Goal: Task Accomplishment & Management: Manage account settings

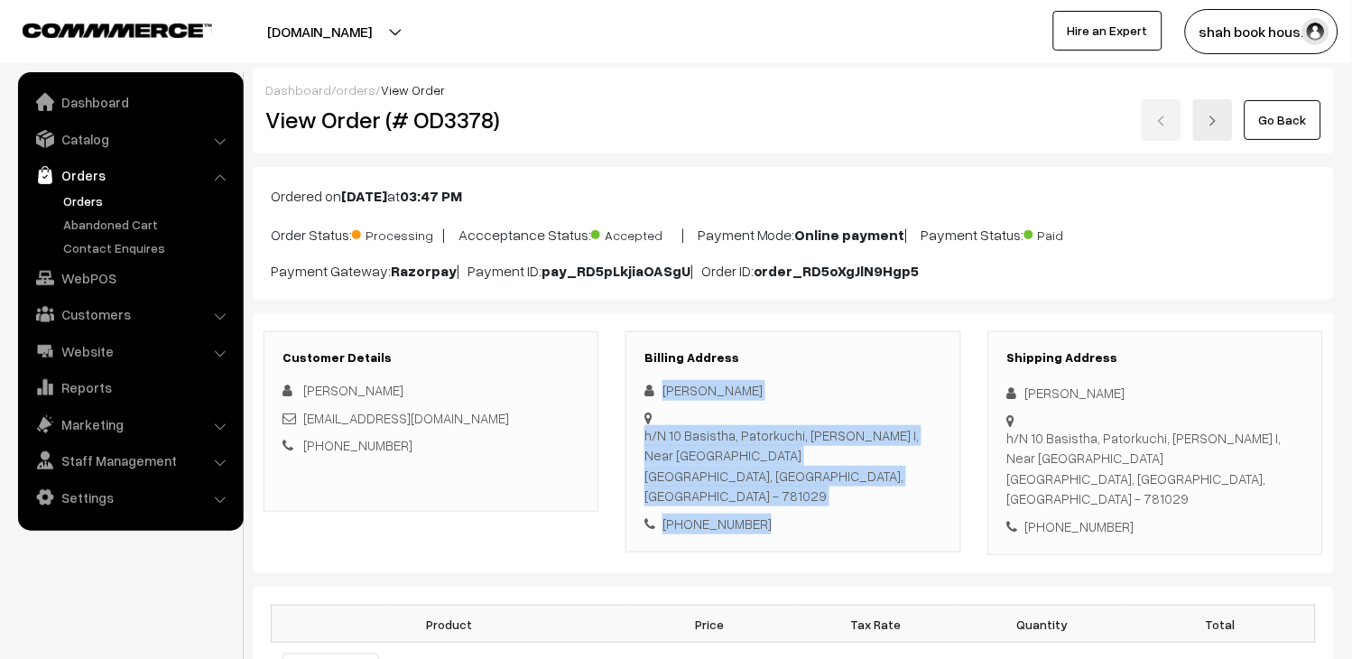
click at [1277, 104] on link "Go Back" at bounding box center [1283, 120] width 77 height 40
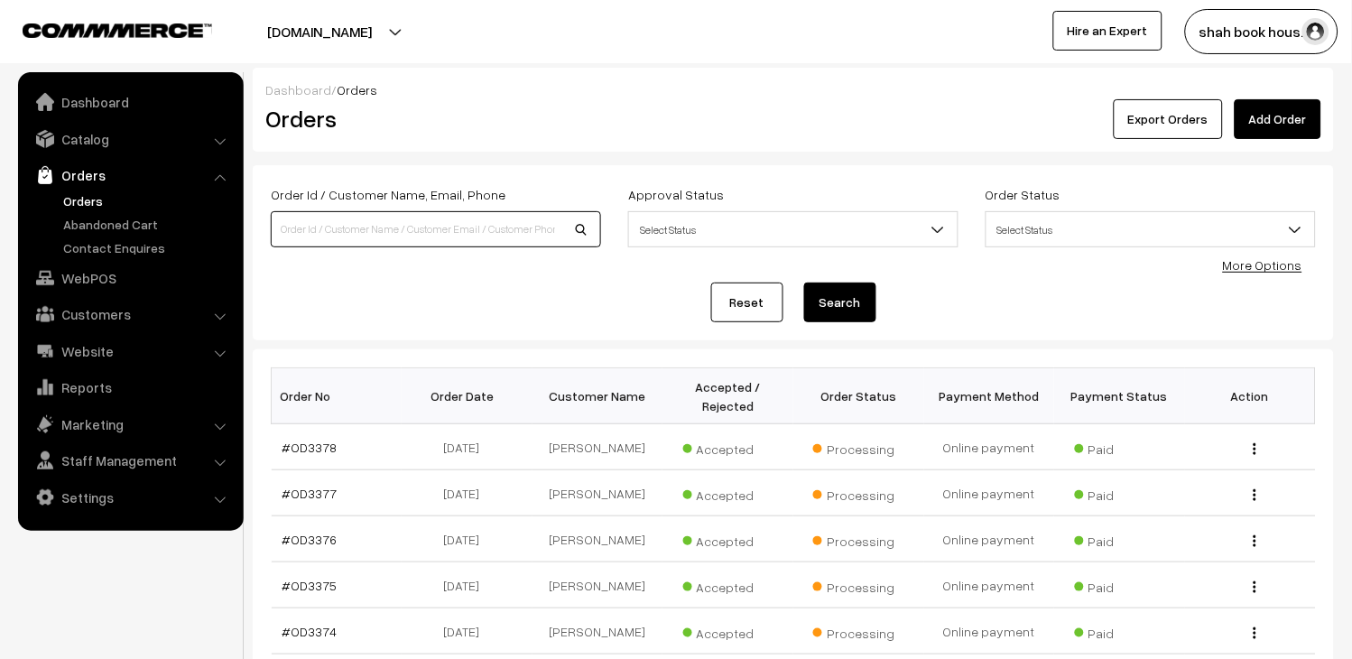
click at [431, 214] on input at bounding box center [436, 229] width 330 height 36
paste input "OD2253"
type input "OD2253"
click at [825, 302] on button "Search" at bounding box center [840, 303] width 72 height 40
click at [552, 228] on input "OD2253" at bounding box center [436, 229] width 330 height 36
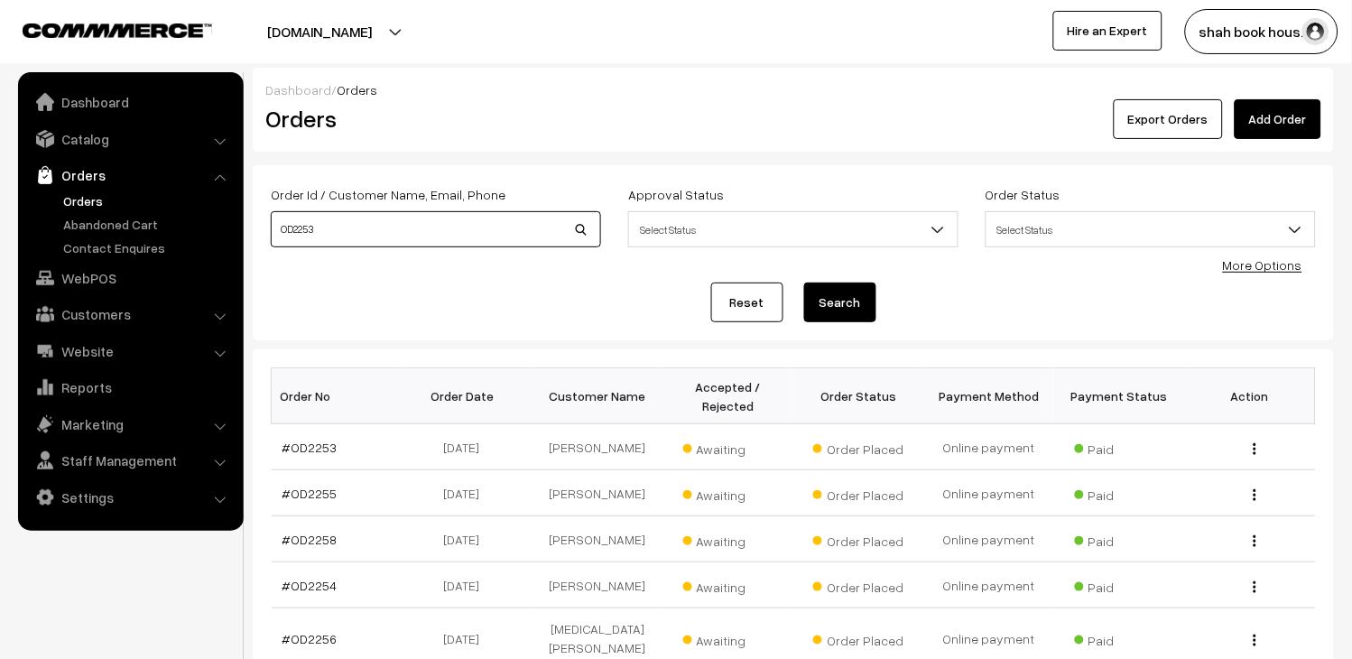
drag, startPoint x: 552, startPoint y: 228, endPoint x: 54, endPoint y: 187, distance: 499.2
click at [98, 191] on body "Thank you for showing interest. Our team will call you shortly. Close booksonwe…" at bounding box center [676, 570] width 1352 height 1140
click at [78, 195] on link "Orders" at bounding box center [148, 200] width 179 height 19
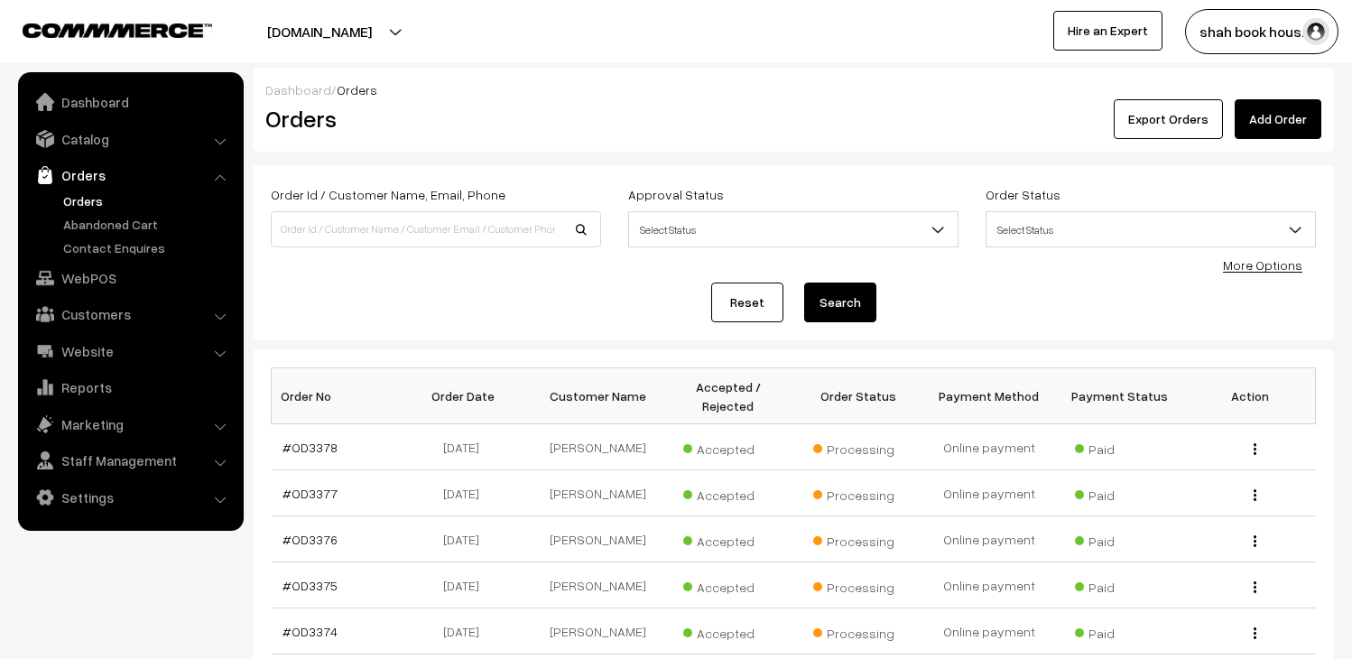
scroll to position [454, 0]
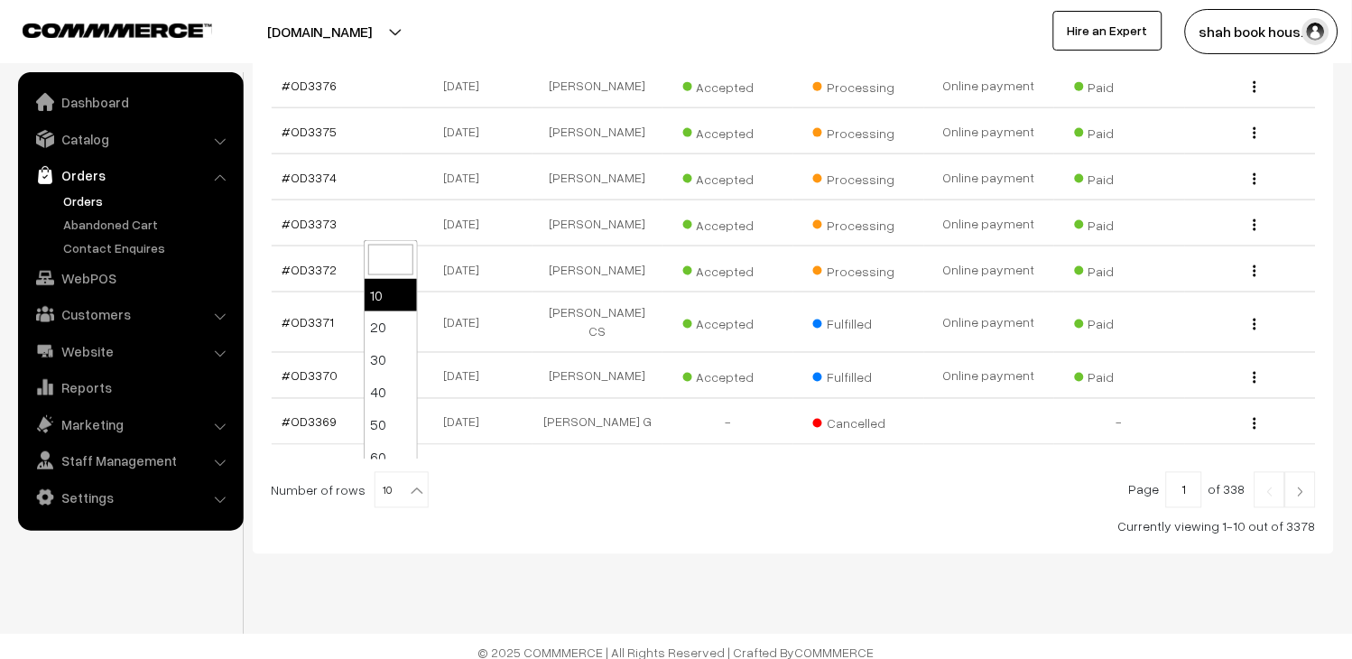
click at [408, 482] on b at bounding box center [417, 491] width 18 height 18
select select "100"
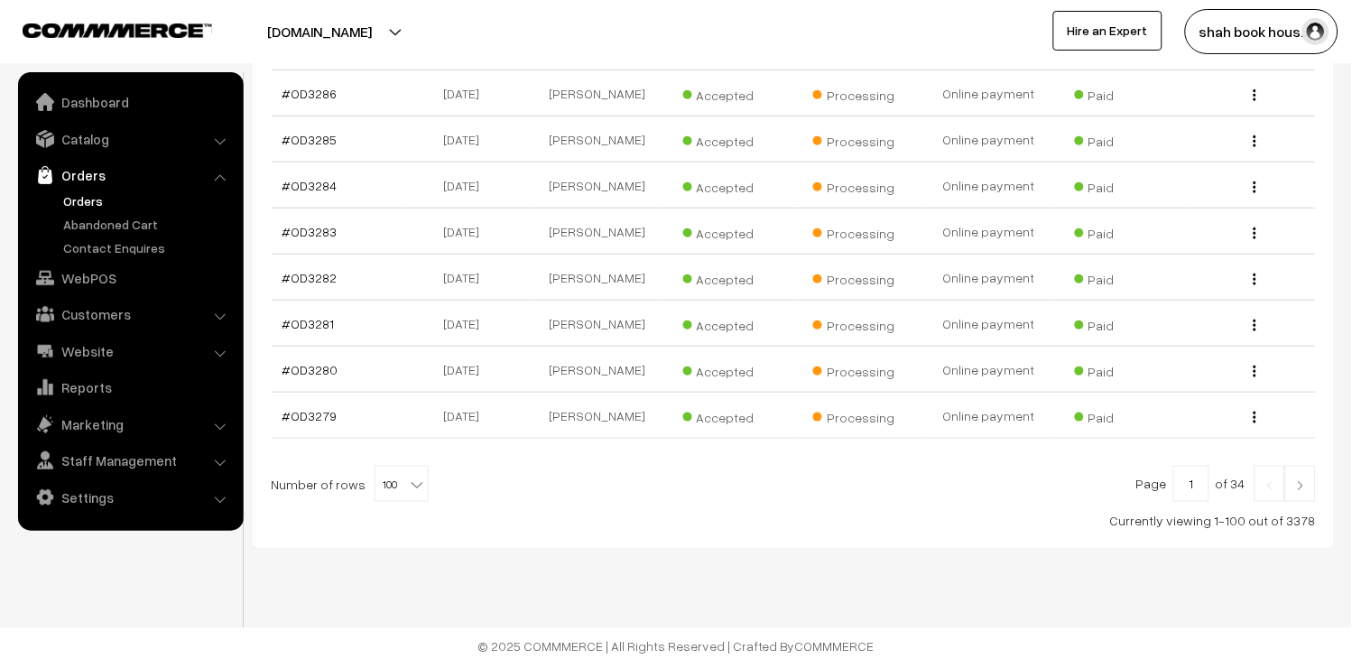
scroll to position [4826, 0]
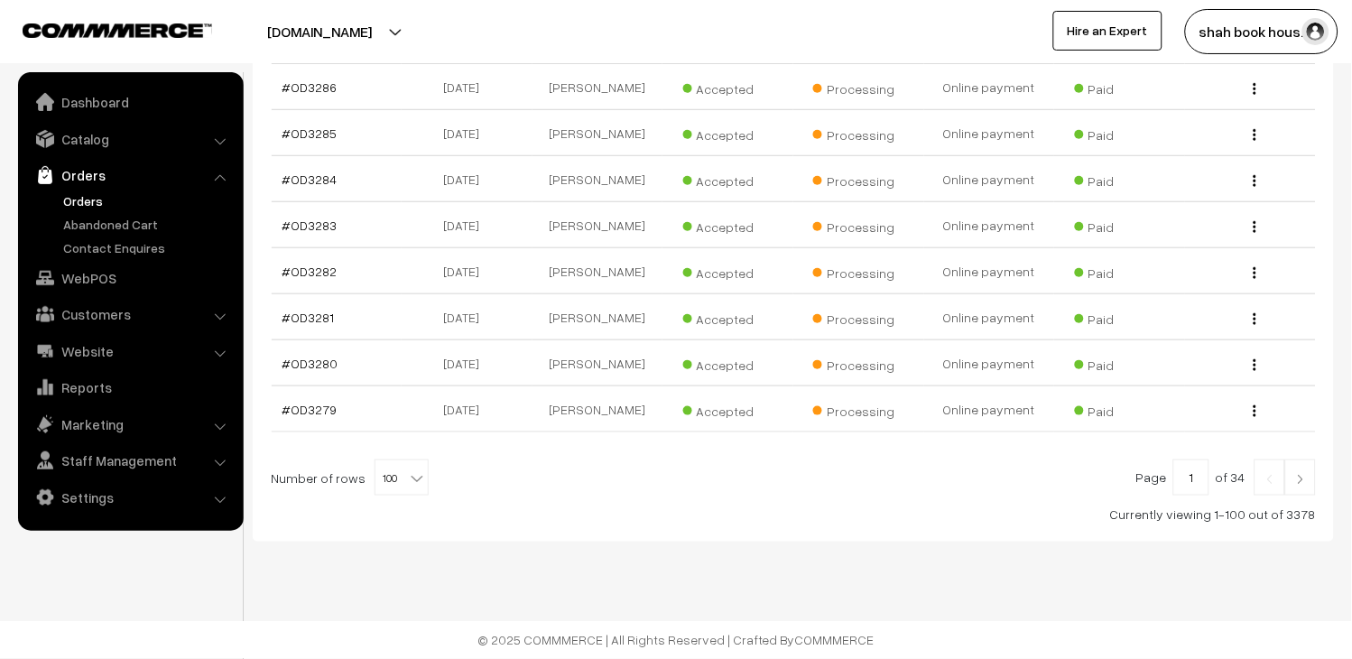
click at [1300, 477] on img at bounding box center [1301, 479] width 16 height 11
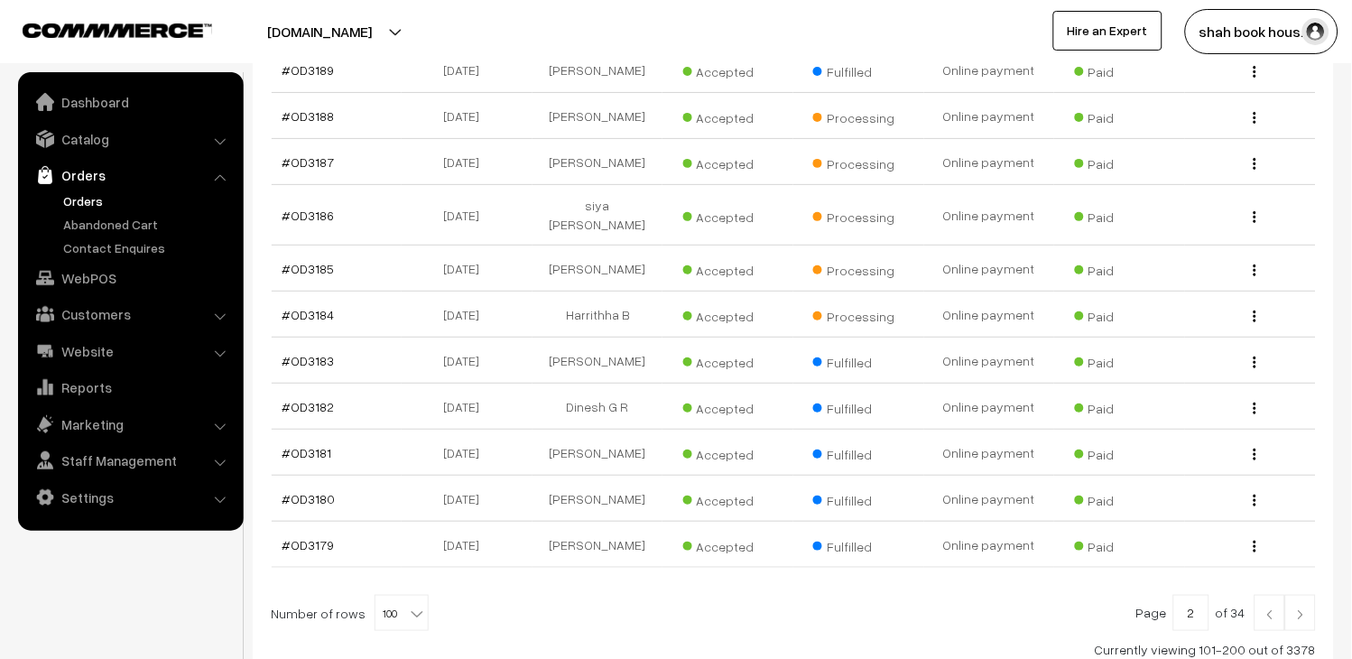
scroll to position [4663, 0]
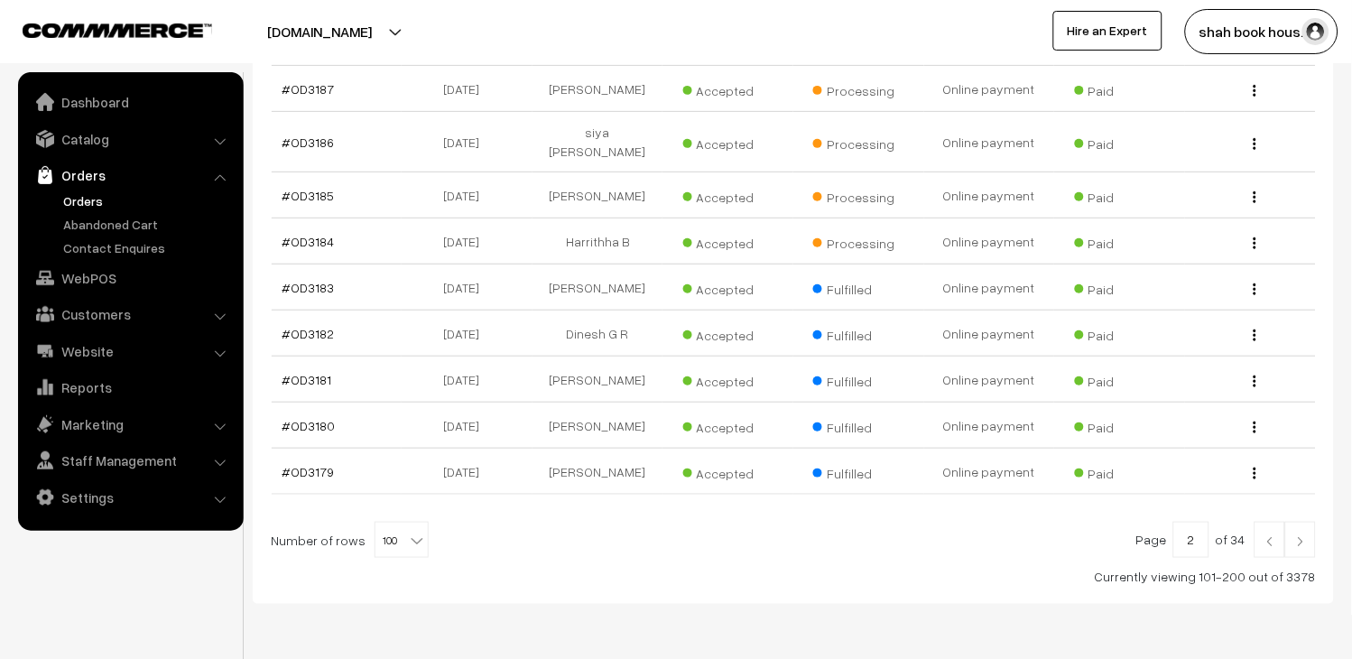
click at [1312, 522] on link at bounding box center [1301, 540] width 31 height 36
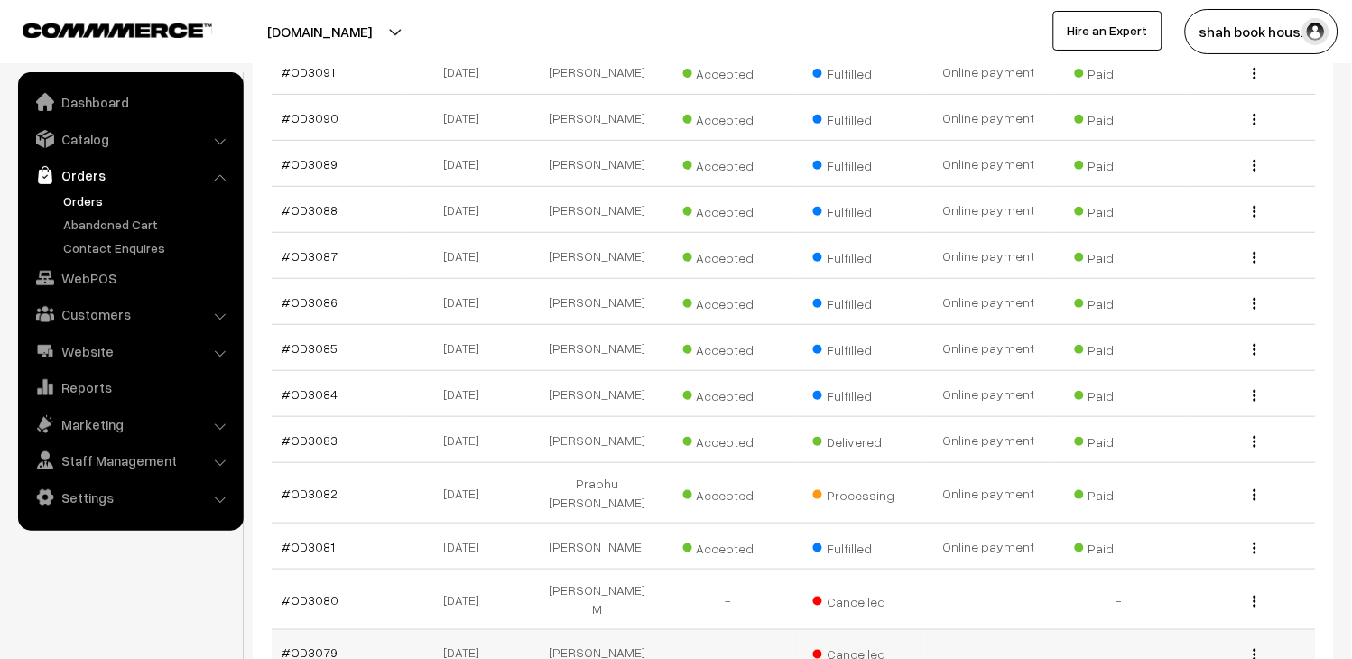
scroll to position [4980, 0]
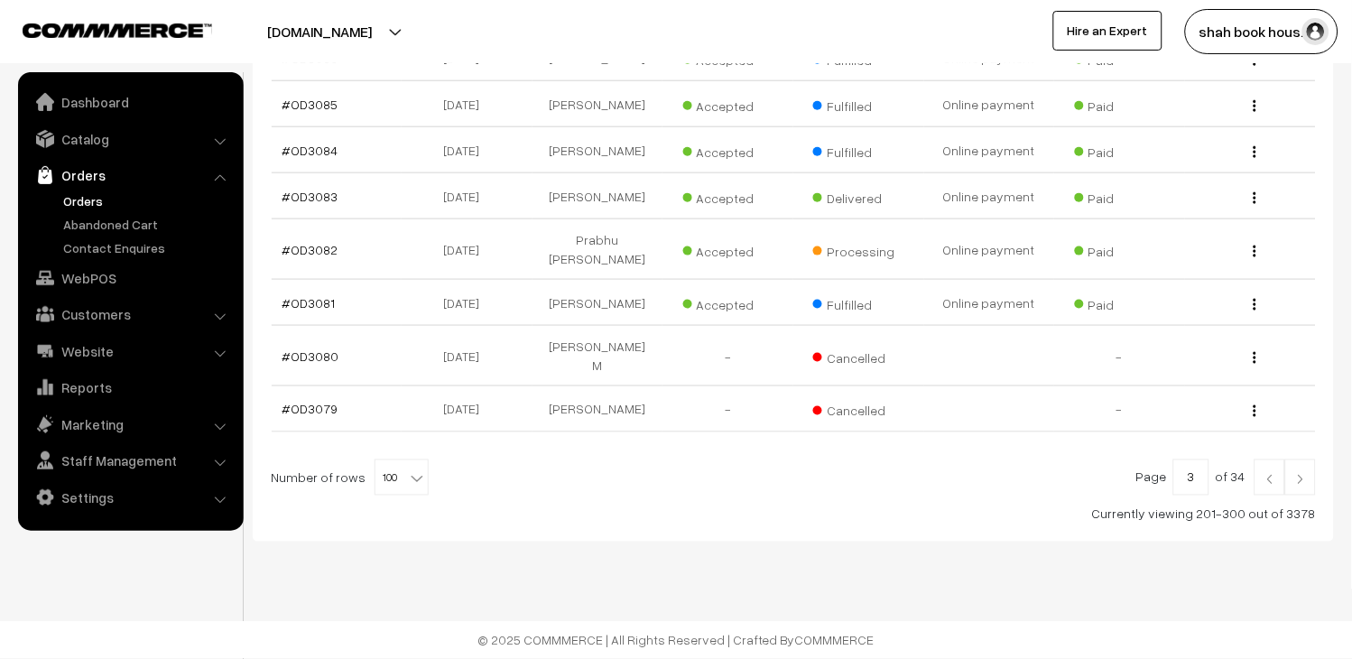
click at [1307, 486] on link at bounding box center [1301, 478] width 31 height 36
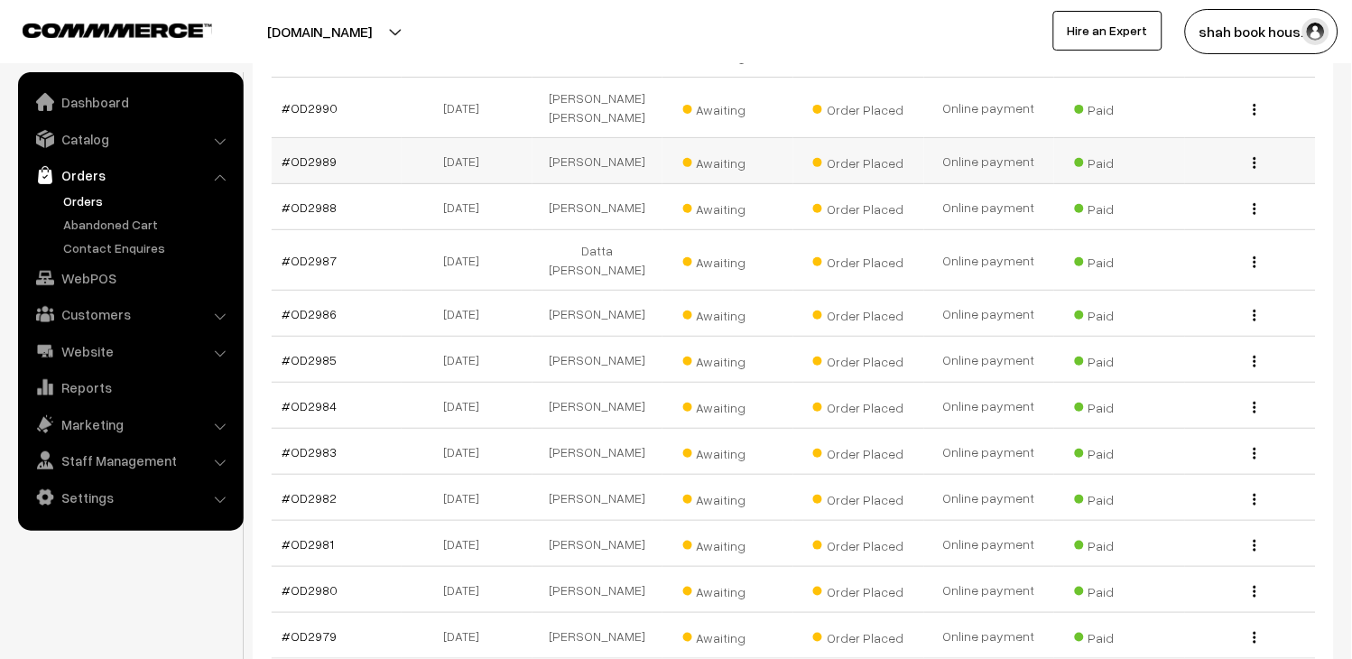
scroll to position [4764, 0]
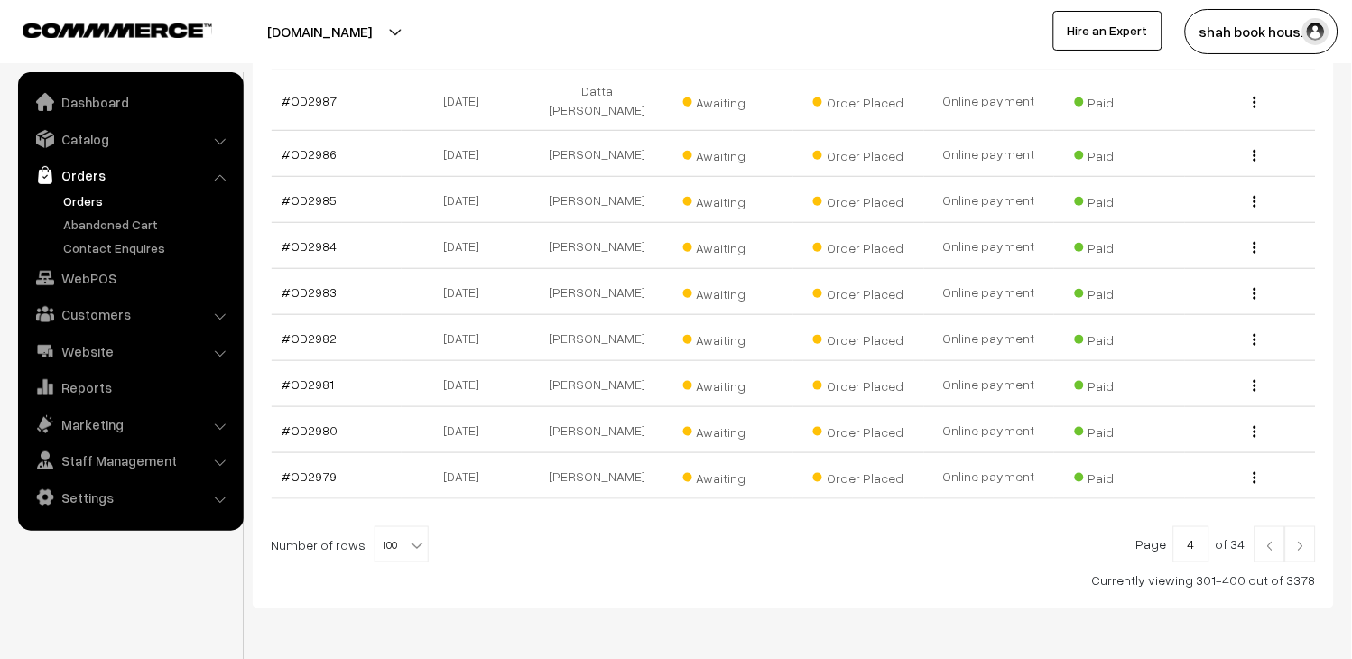
click at [1310, 526] on link at bounding box center [1301, 544] width 31 height 36
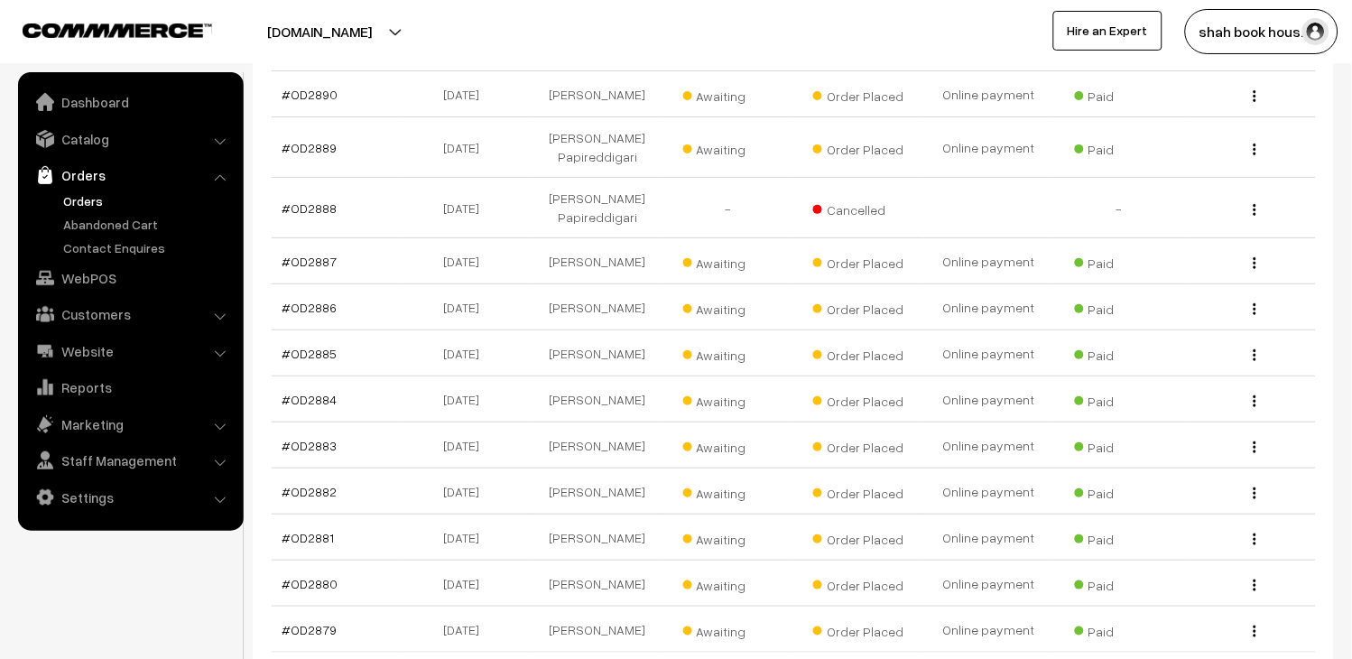
scroll to position [4735, 0]
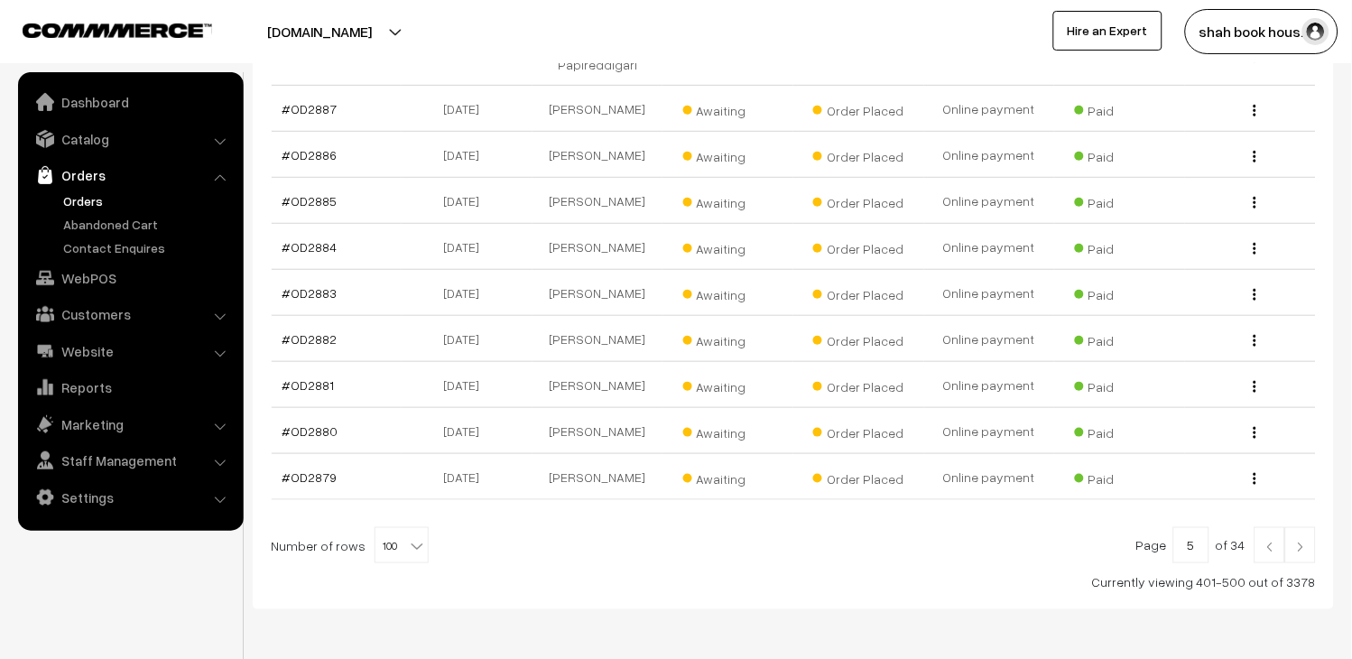
click at [1309, 527] on link at bounding box center [1301, 545] width 31 height 36
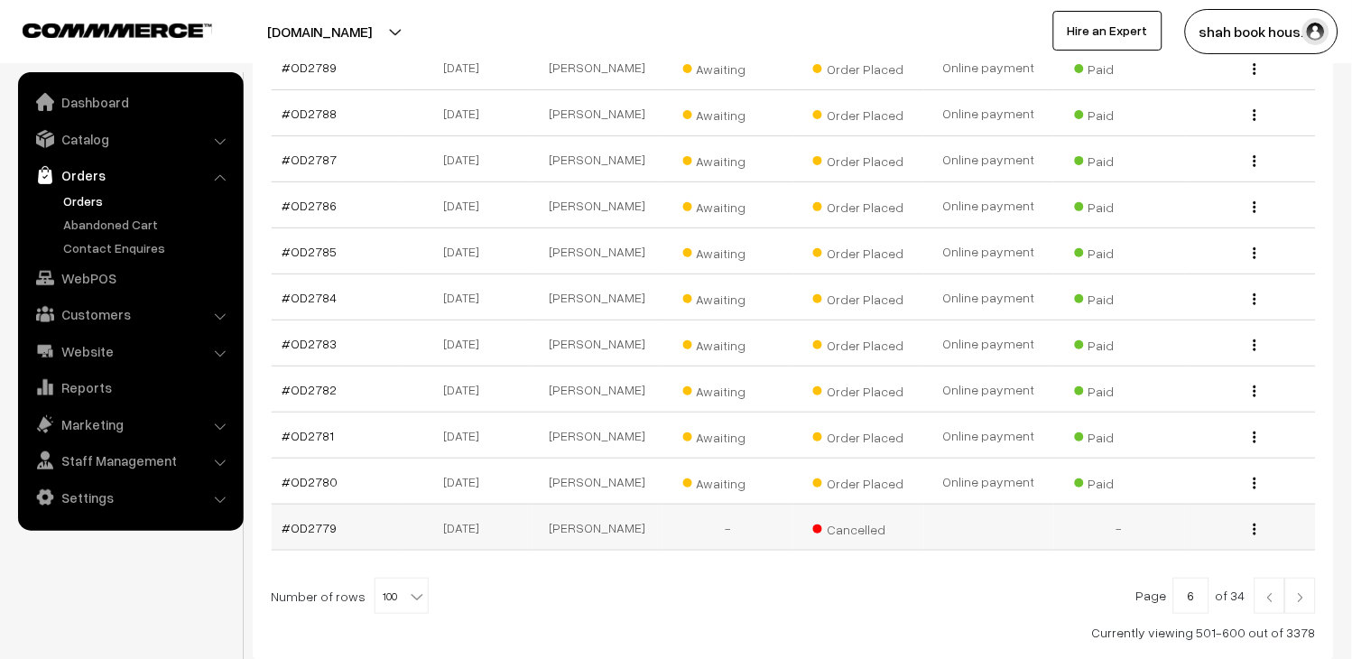
scroll to position [4650, 0]
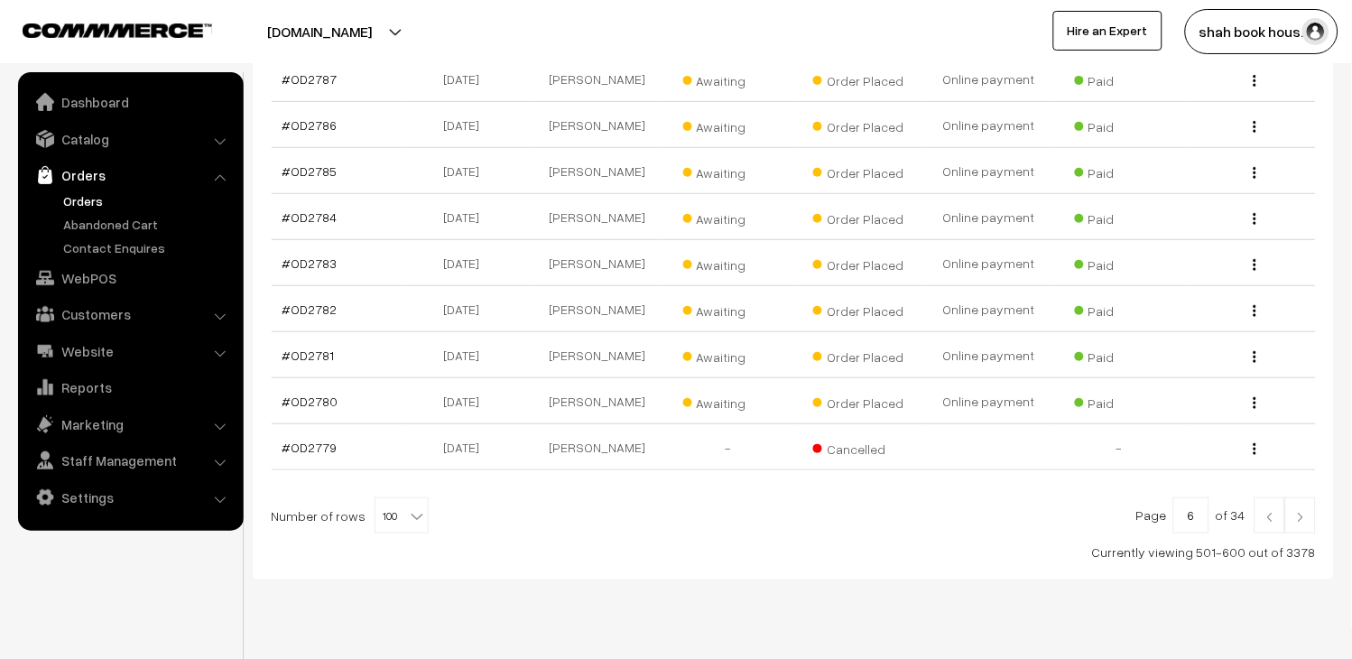
click at [1302, 512] on img at bounding box center [1301, 517] width 16 height 11
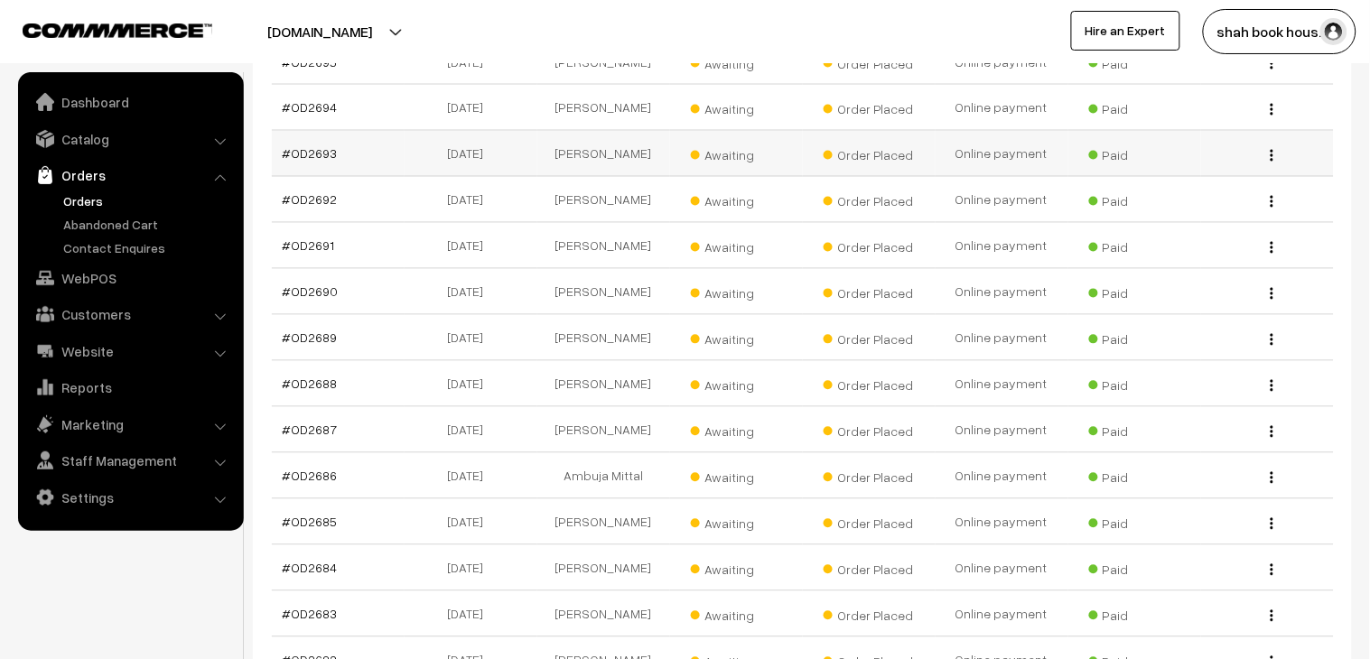
scroll to position [4615, 0]
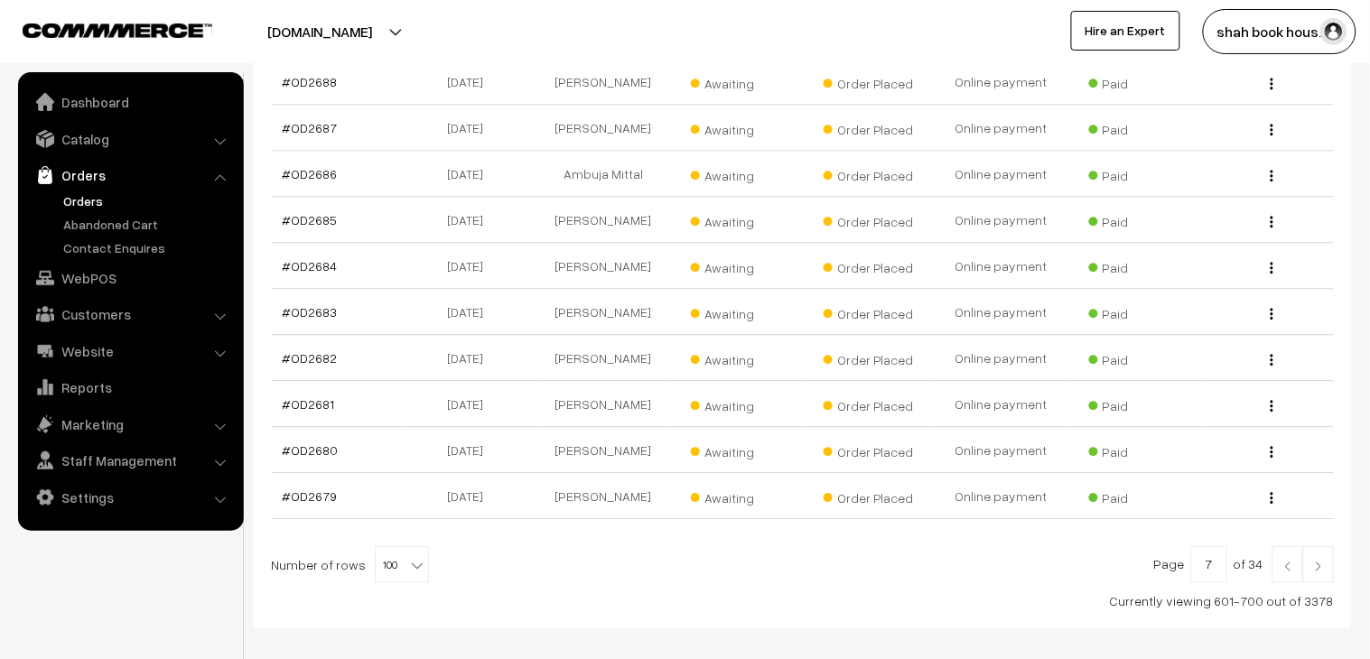
click at [1316, 546] on link at bounding box center [1318, 564] width 31 height 36
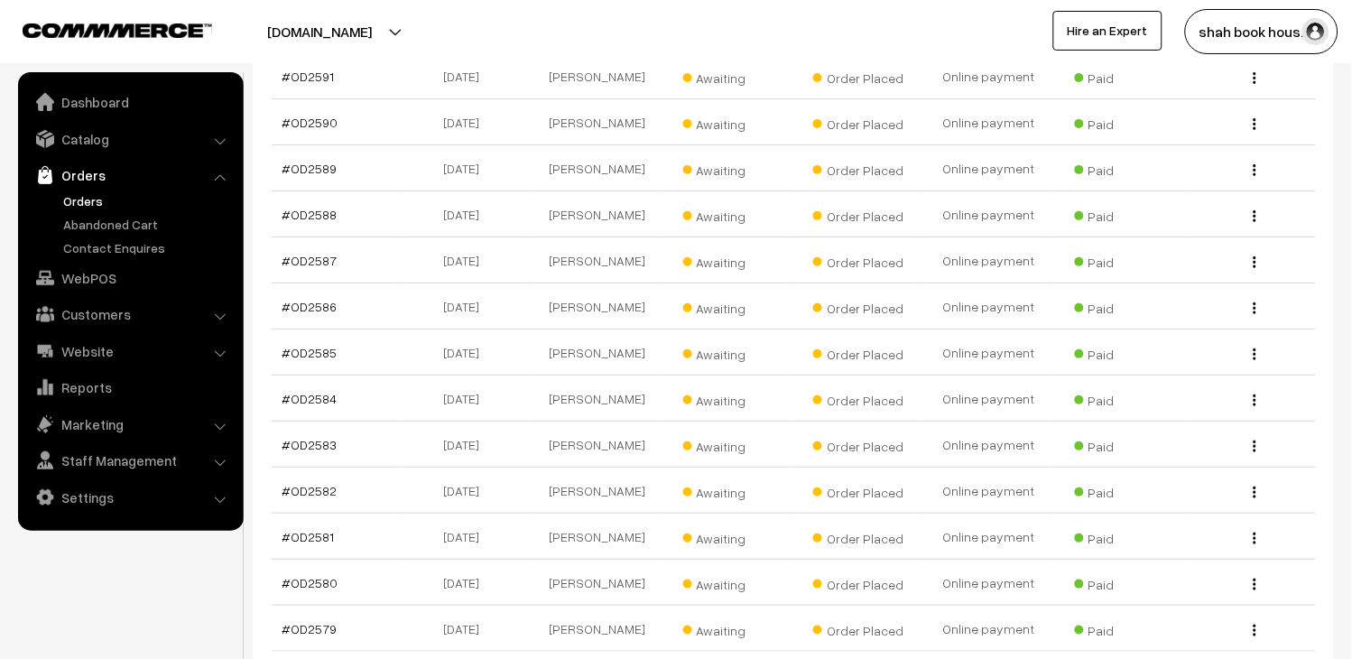
scroll to position [4682, 0]
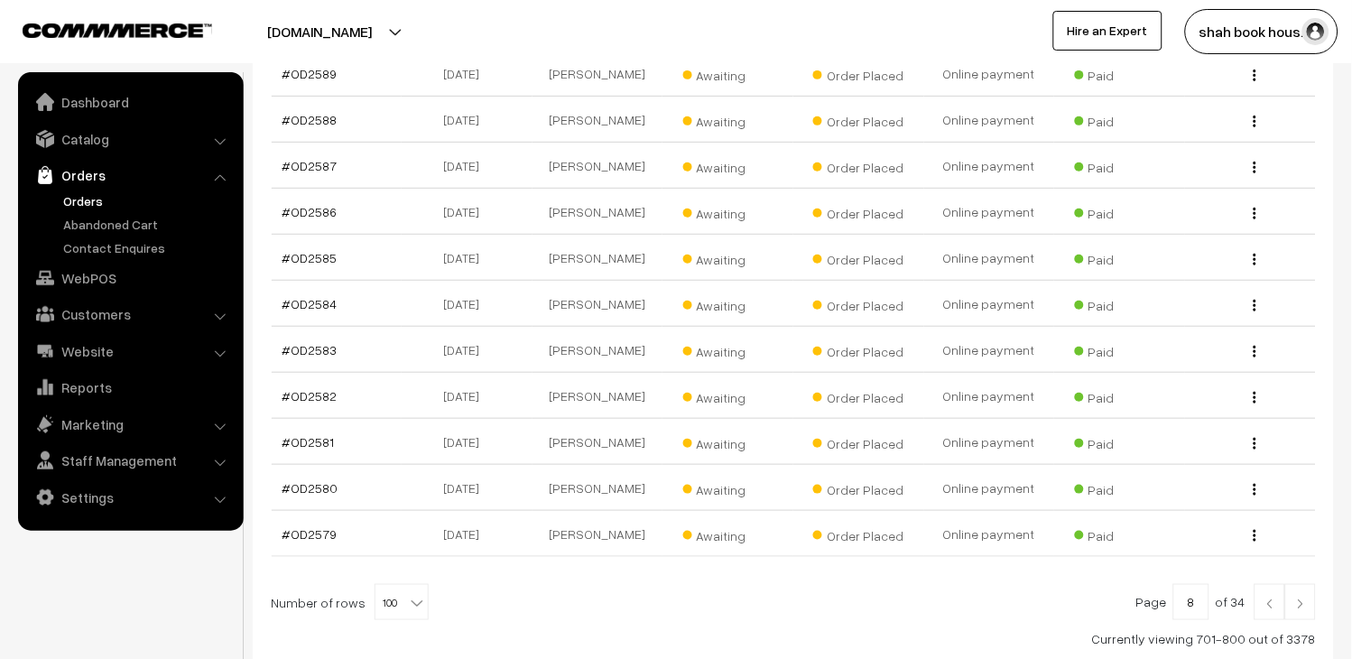
click at [1303, 599] on img at bounding box center [1301, 604] width 16 height 11
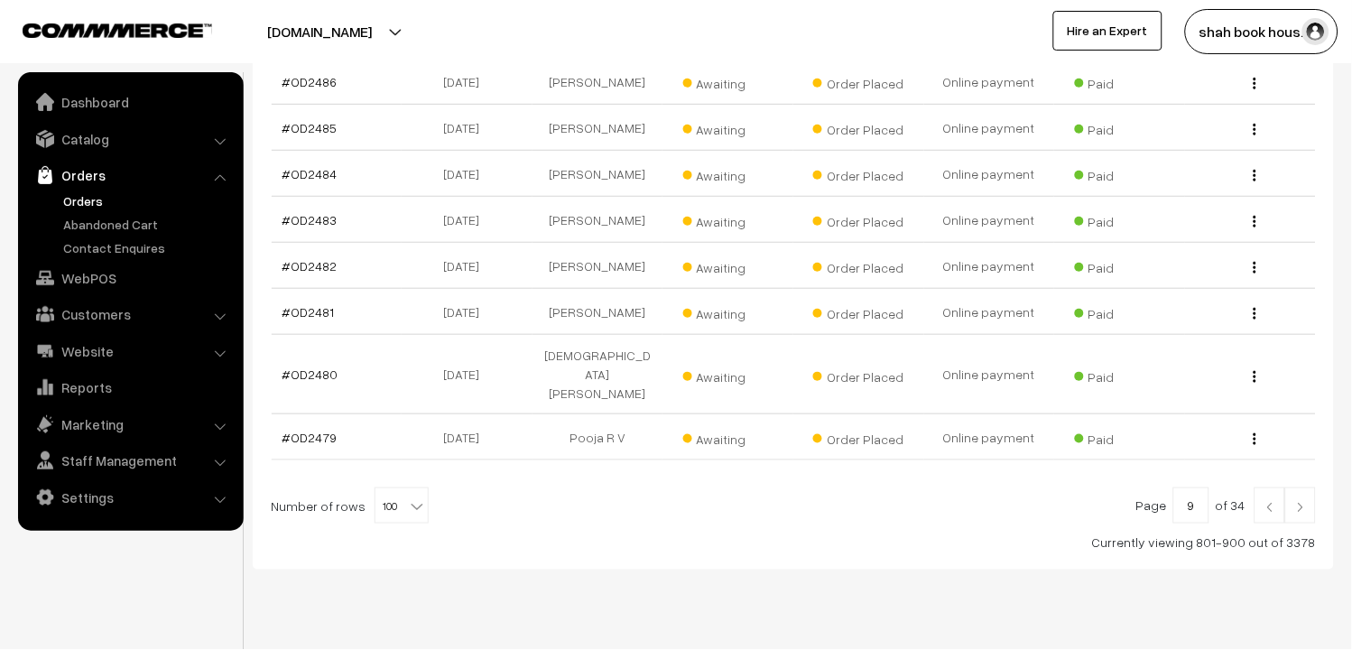
scroll to position [4764, 0]
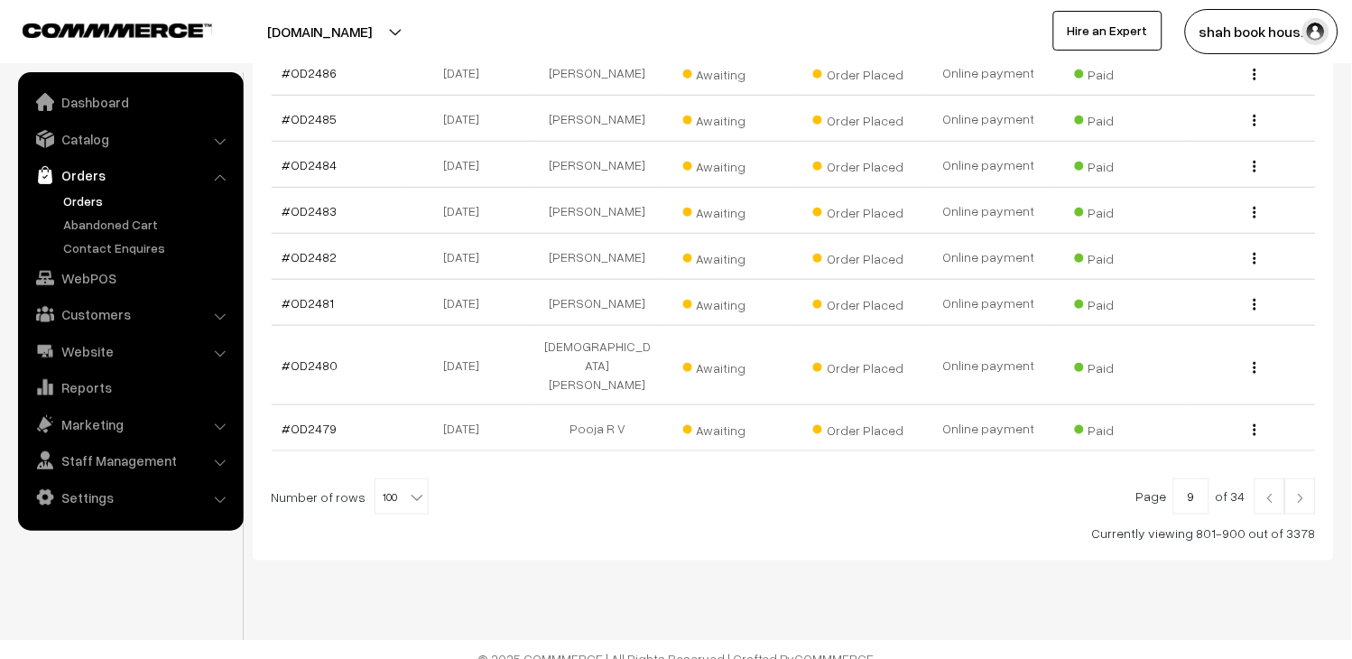
click at [1298, 493] on img at bounding box center [1301, 498] width 16 height 11
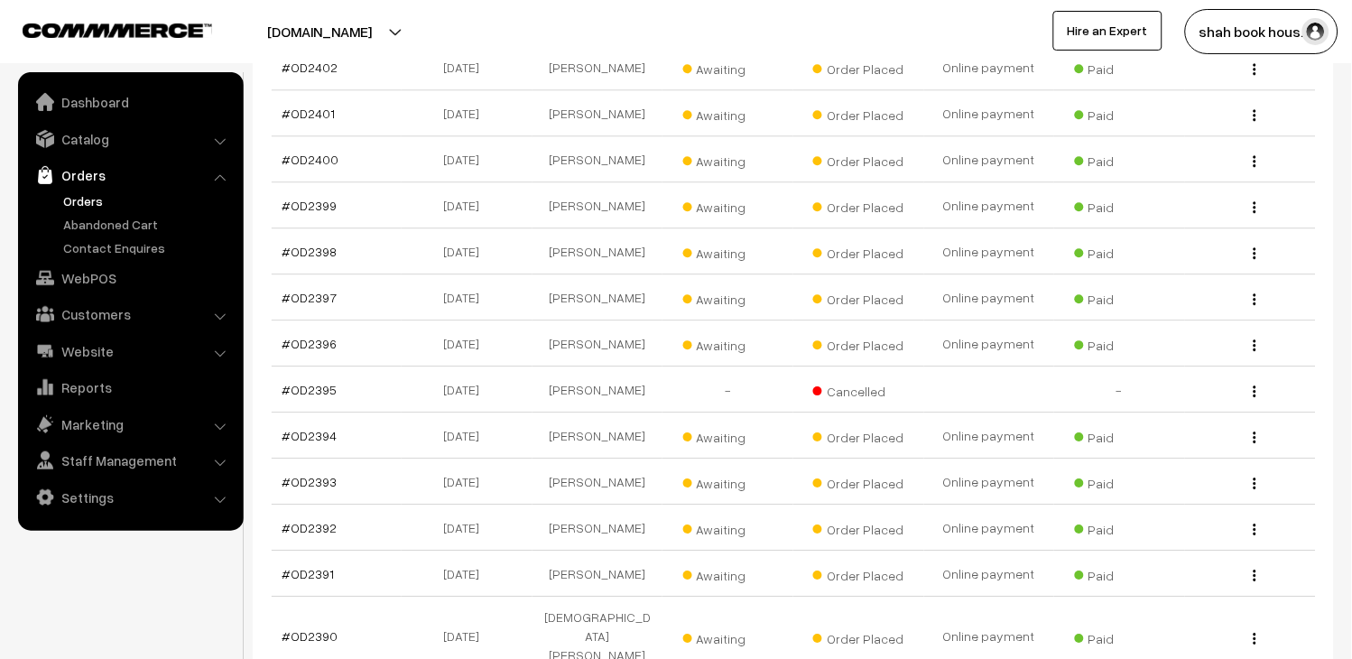
scroll to position [4634, 0]
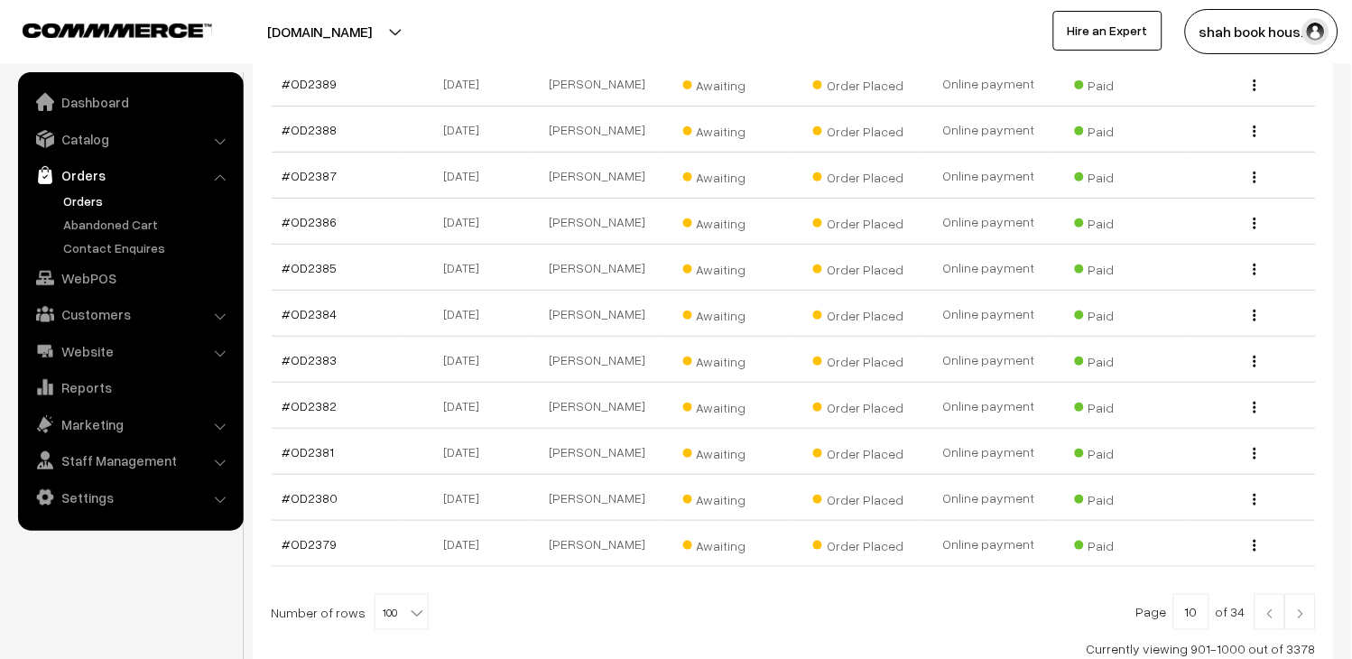
click at [1303, 609] on img at bounding box center [1301, 614] width 16 height 11
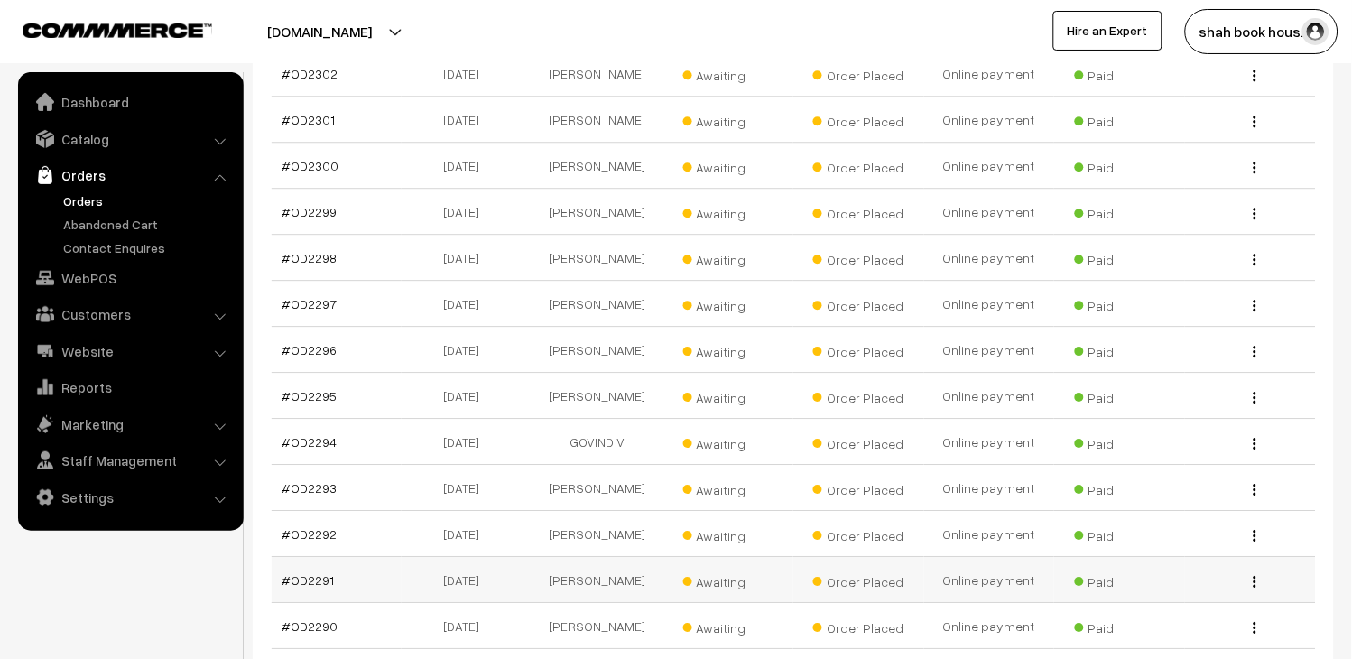
scroll to position [4663, 0]
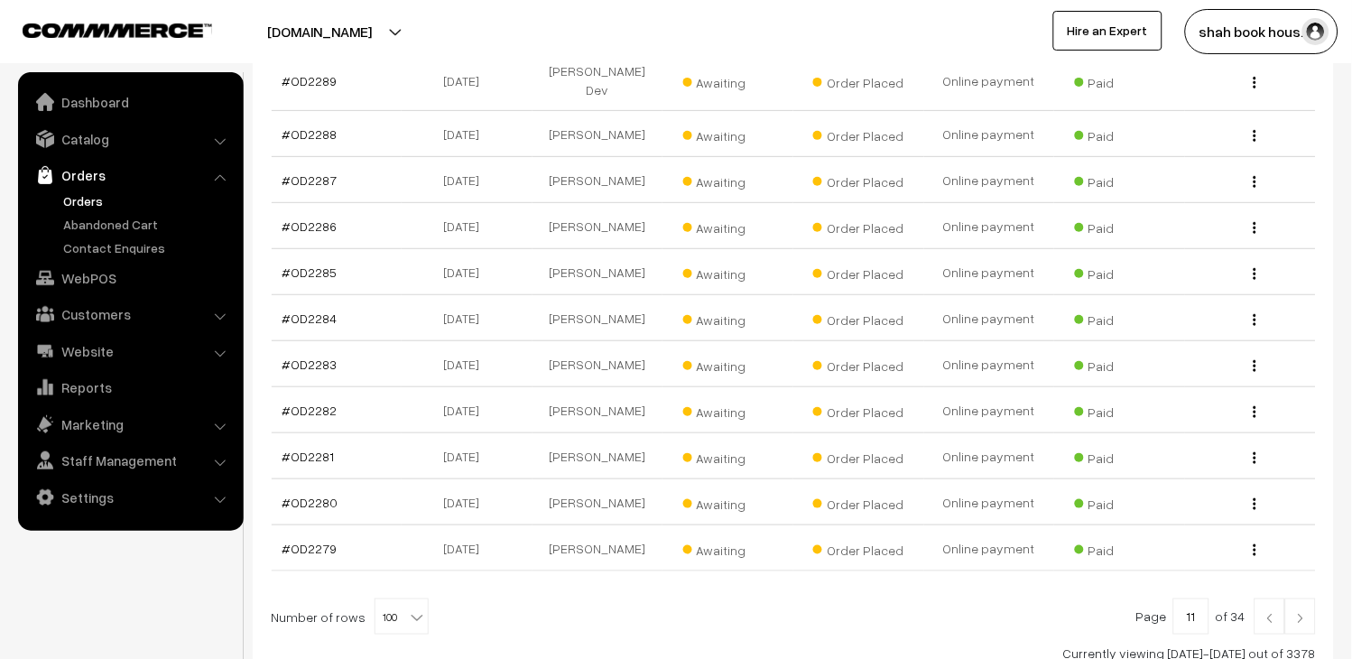
click at [1288, 599] on link at bounding box center [1301, 617] width 31 height 36
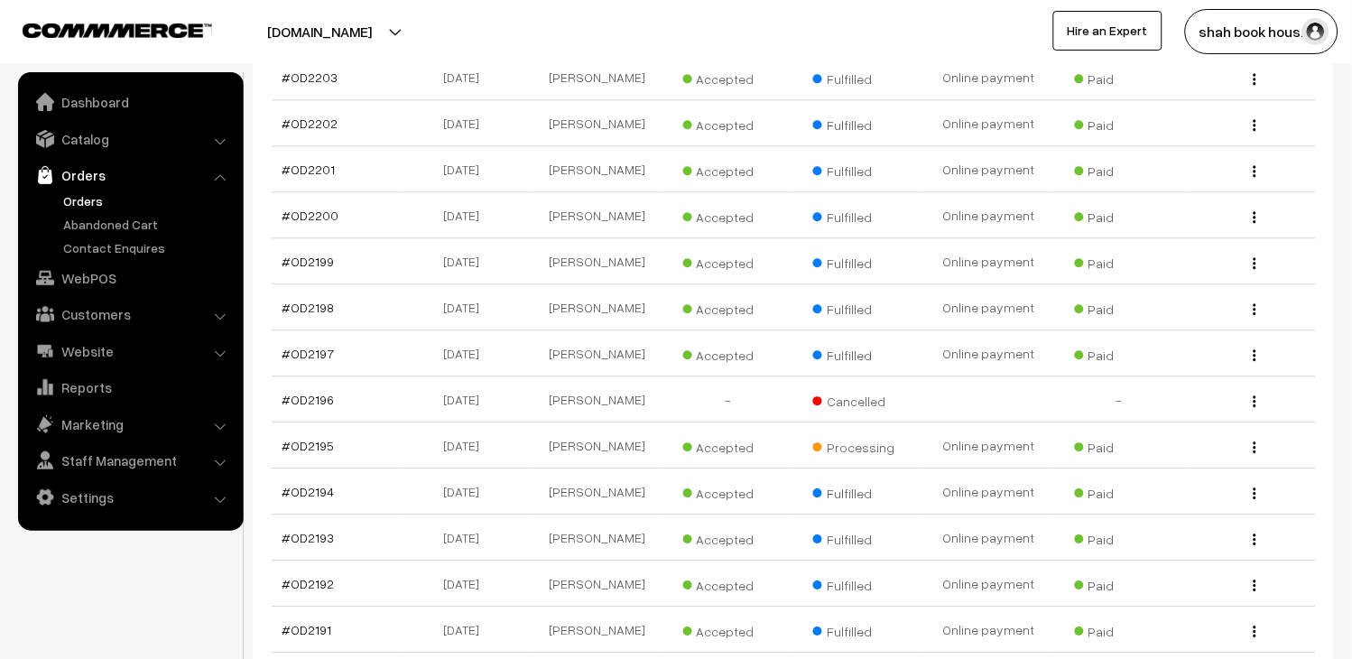
scroll to position [3912, 0]
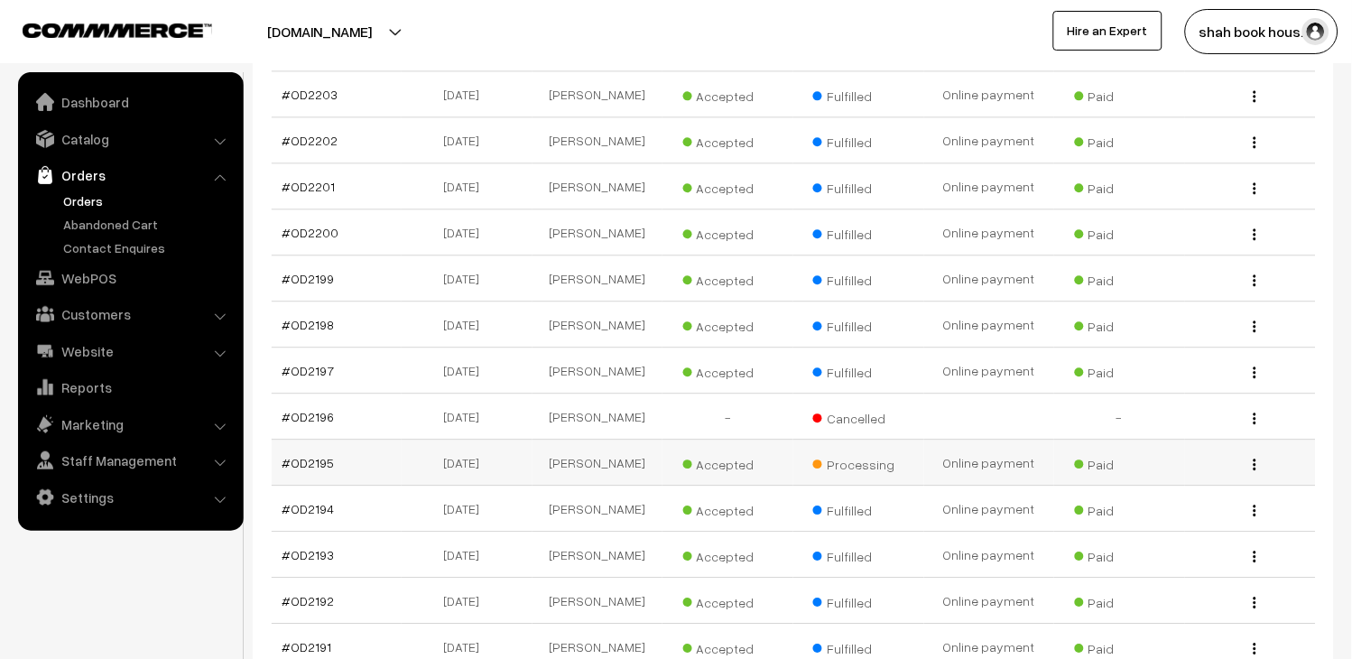
click at [473, 440] on td "17-04-2025" at bounding box center [467, 463] width 131 height 46
click at [473, 440] on td "[DATE]" at bounding box center [467, 463] width 131 height 46
click at [310, 455] on link "#OD2195" at bounding box center [309, 462] width 52 height 15
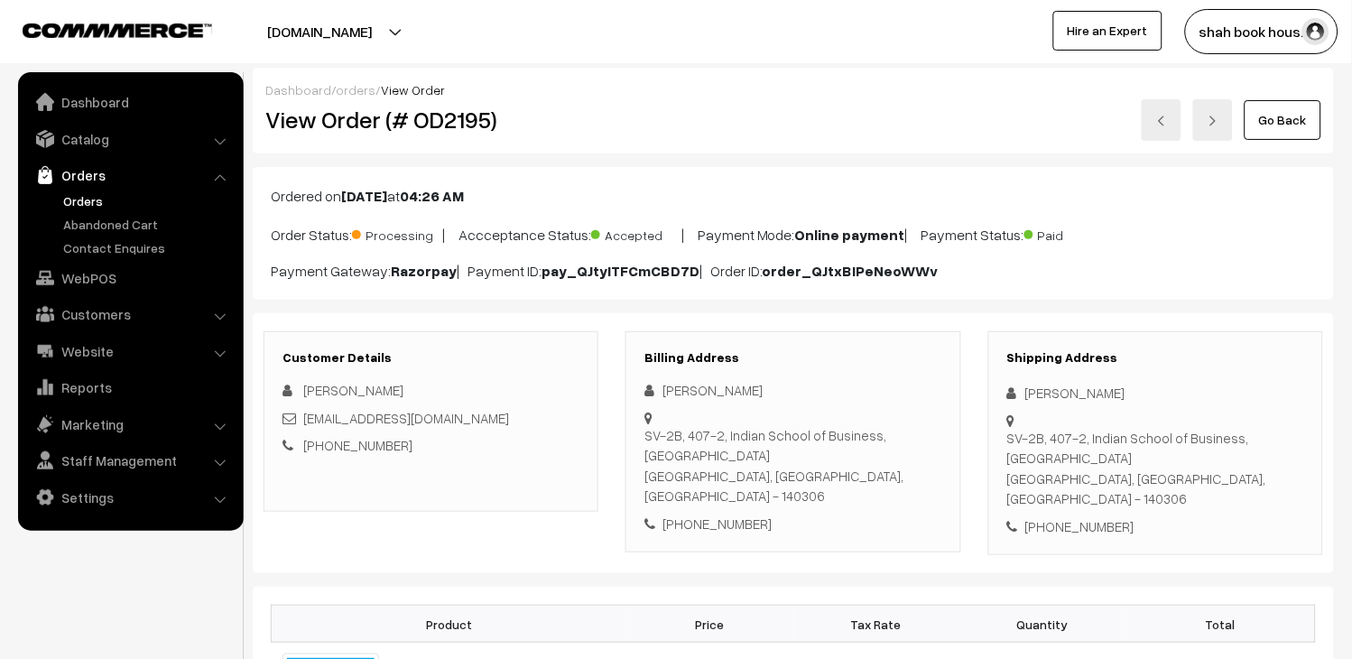
click at [1286, 120] on link "Go Back" at bounding box center [1283, 120] width 77 height 40
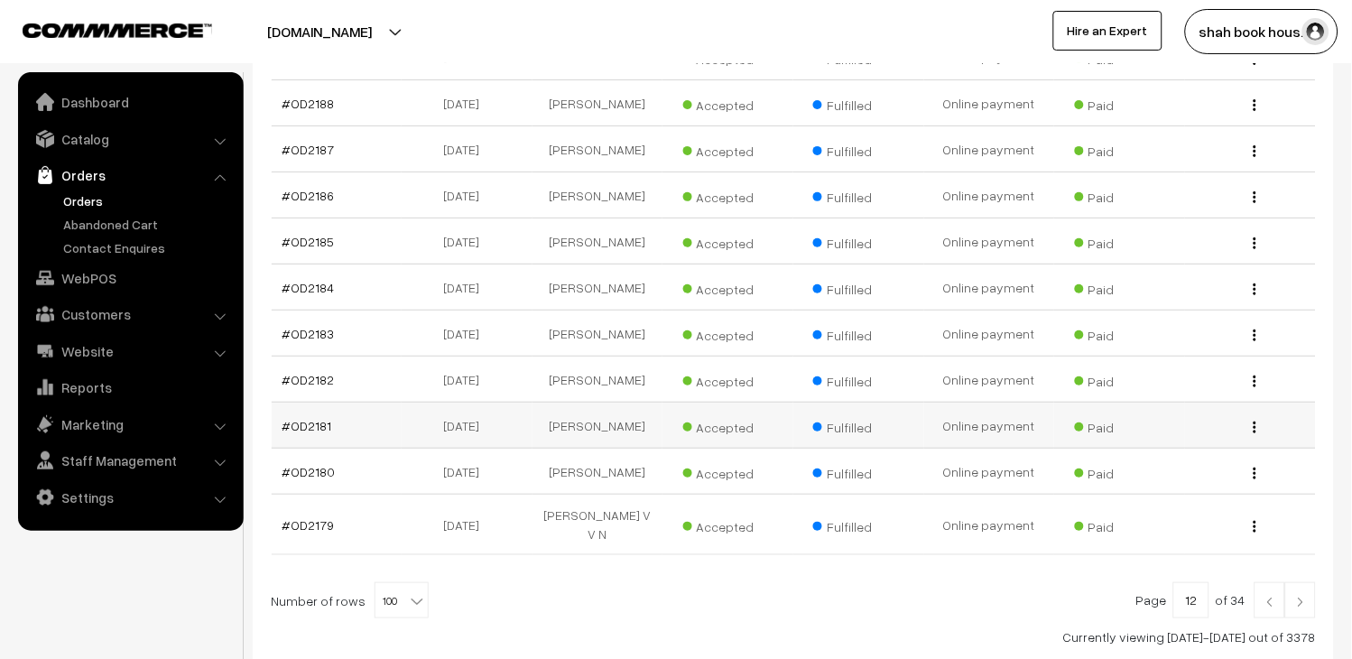
scroll to position [4692, 0]
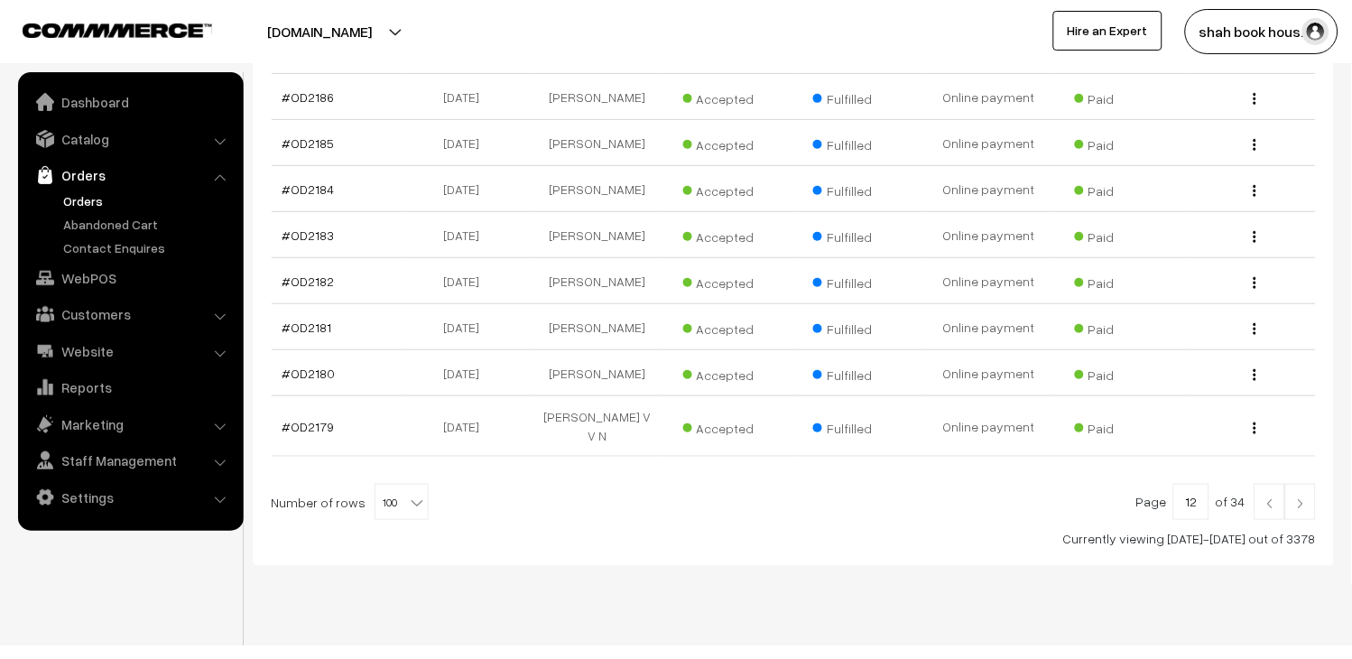
click at [1268, 498] on img at bounding box center [1270, 503] width 16 height 11
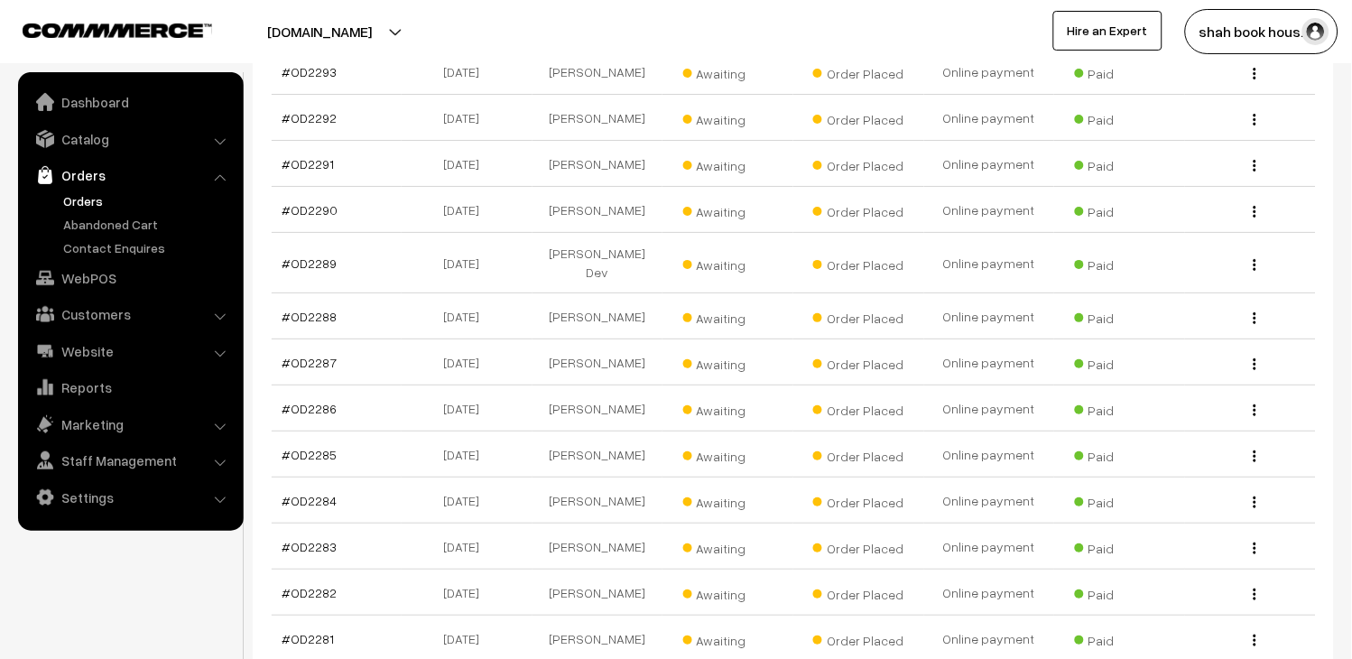
scroll to position [4663, 0]
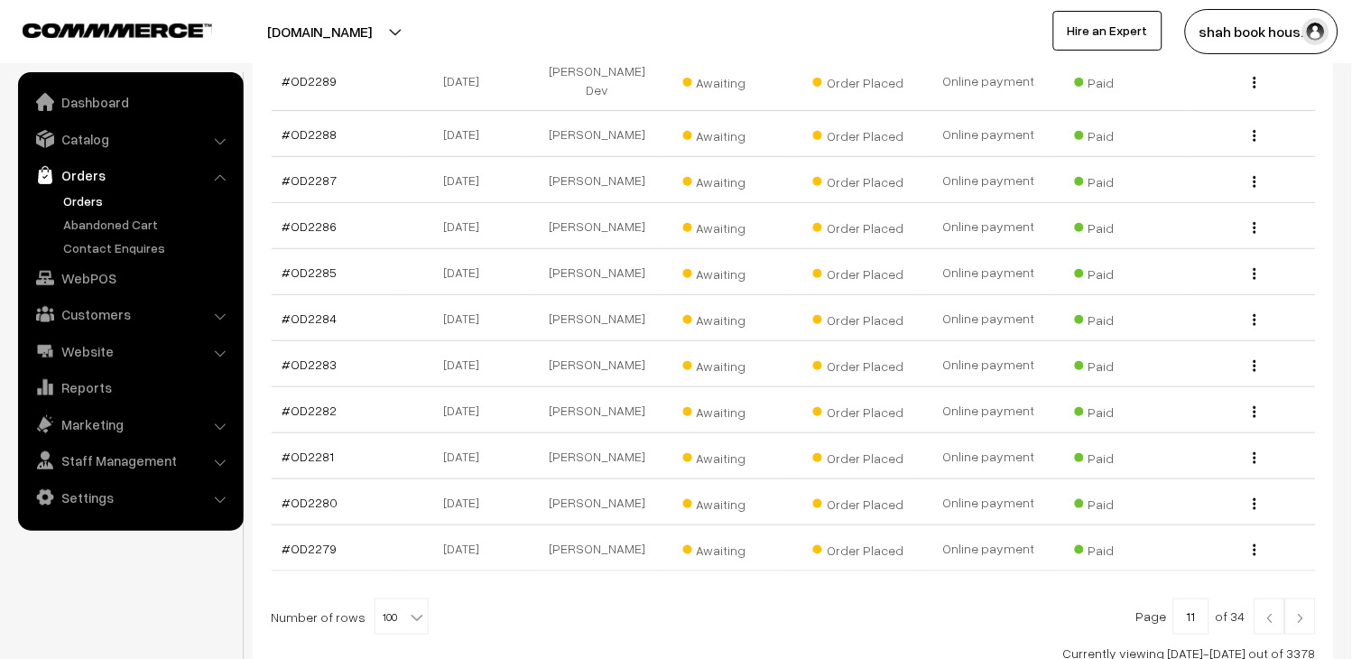
click at [1271, 613] on img at bounding box center [1270, 618] width 16 height 11
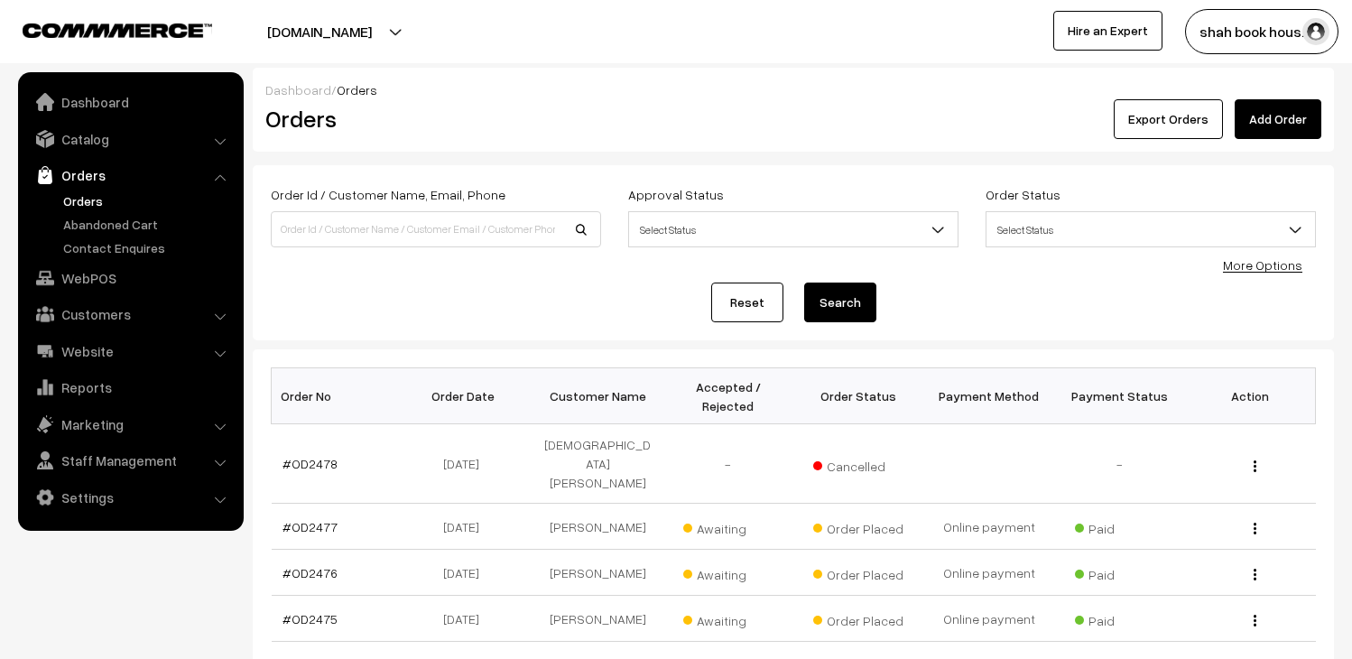
scroll to position [100, 0]
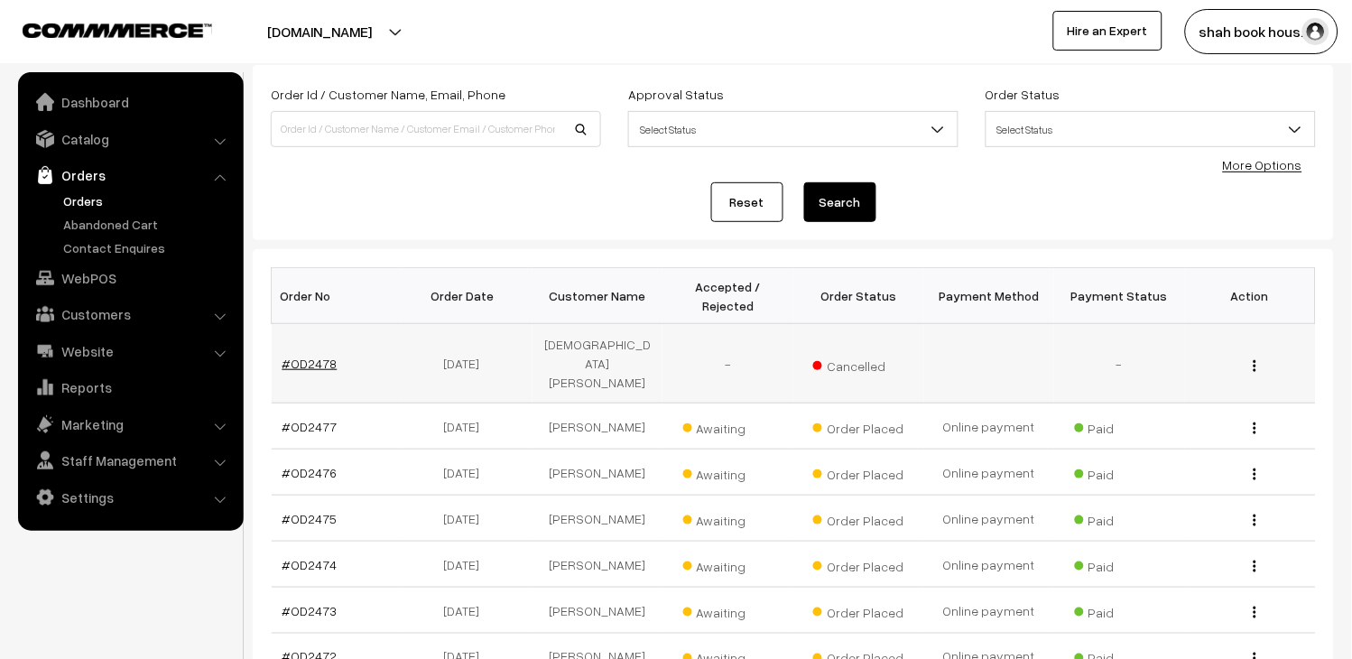
drag, startPoint x: 339, startPoint y: 349, endPoint x: 293, endPoint y: 353, distance: 47.2
click at [293, 353] on td "#OD2478" at bounding box center [337, 363] width 131 height 79
copy link "OD2478"
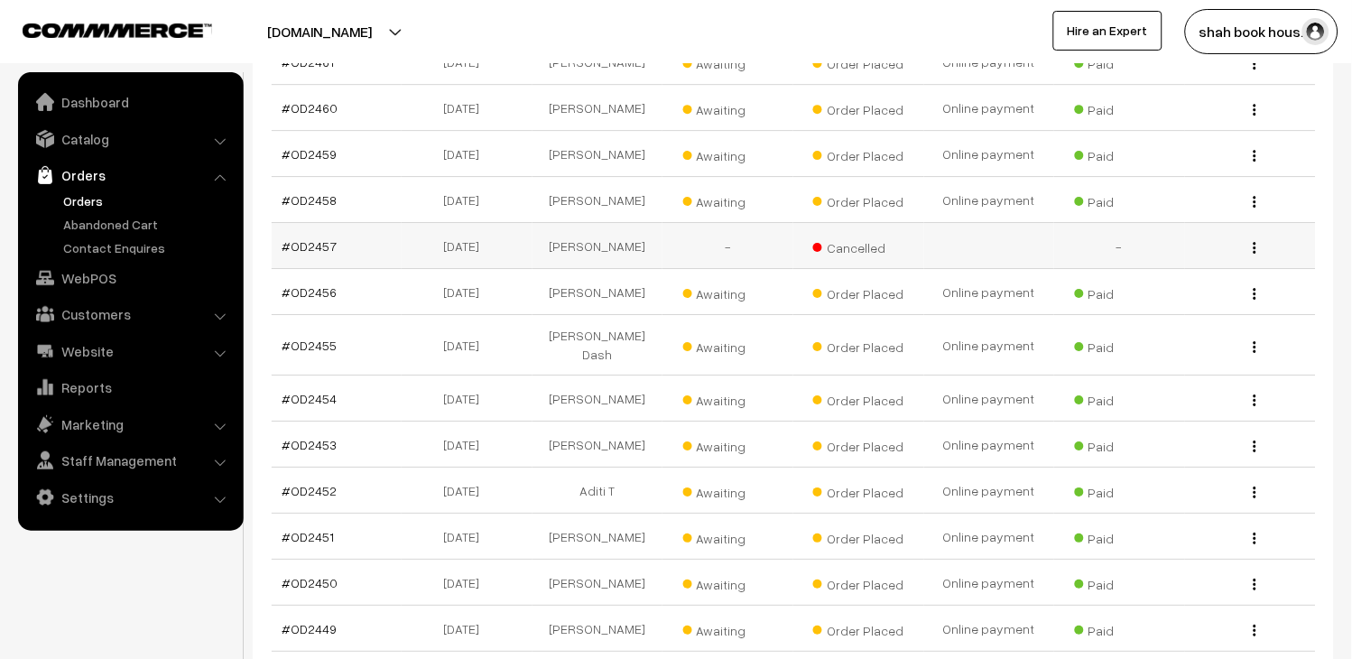
scroll to position [1203, 0]
drag, startPoint x: 346, startPoint y: 214, endPoint x: 291, endPoint y: 210, distance: 55.2
click at [291, 221] on td "#OD2457" at bounding box center [337, 244] width 131 height 46
copy link "OD2457"
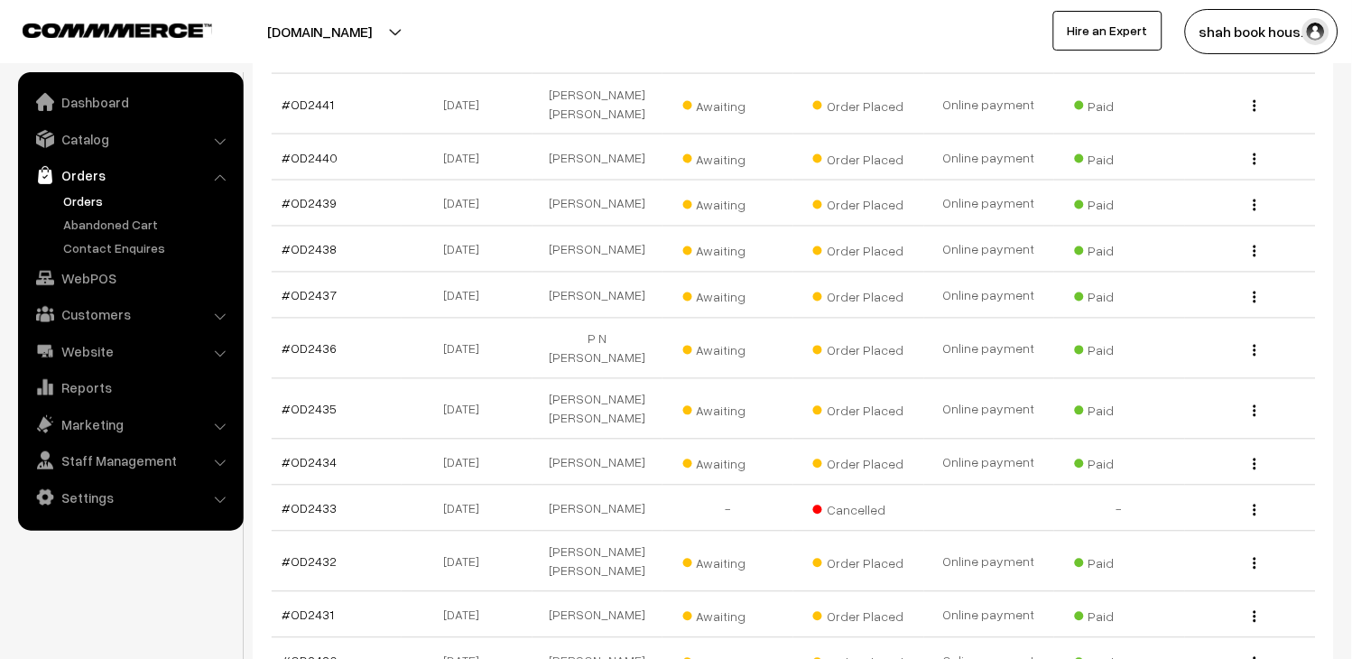
scroll to position [2106, 0]
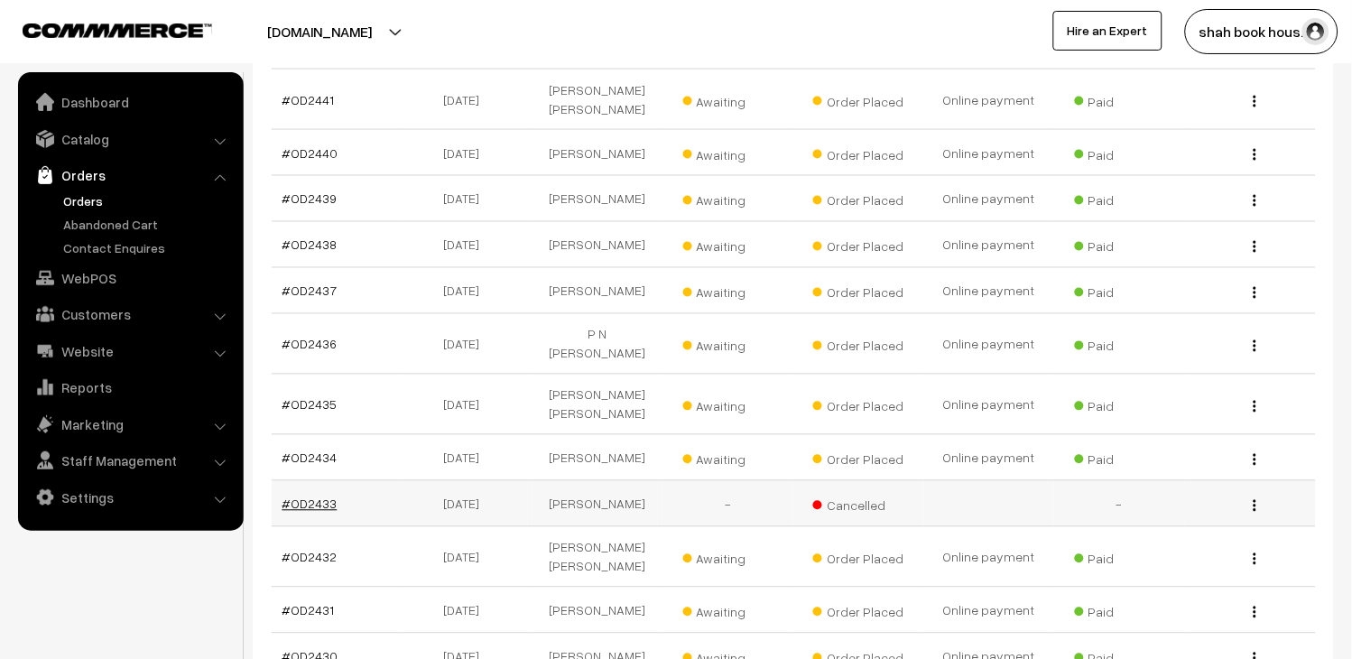
drag, startPoint x: 337, startPoint y: 421, endPoint x: 294, endPoint y: 420, distance: 42.4
click at [294, 481] on td "#OD2433" at bounding box center [337, 504] width 131 height 46
copy link "OD2433"
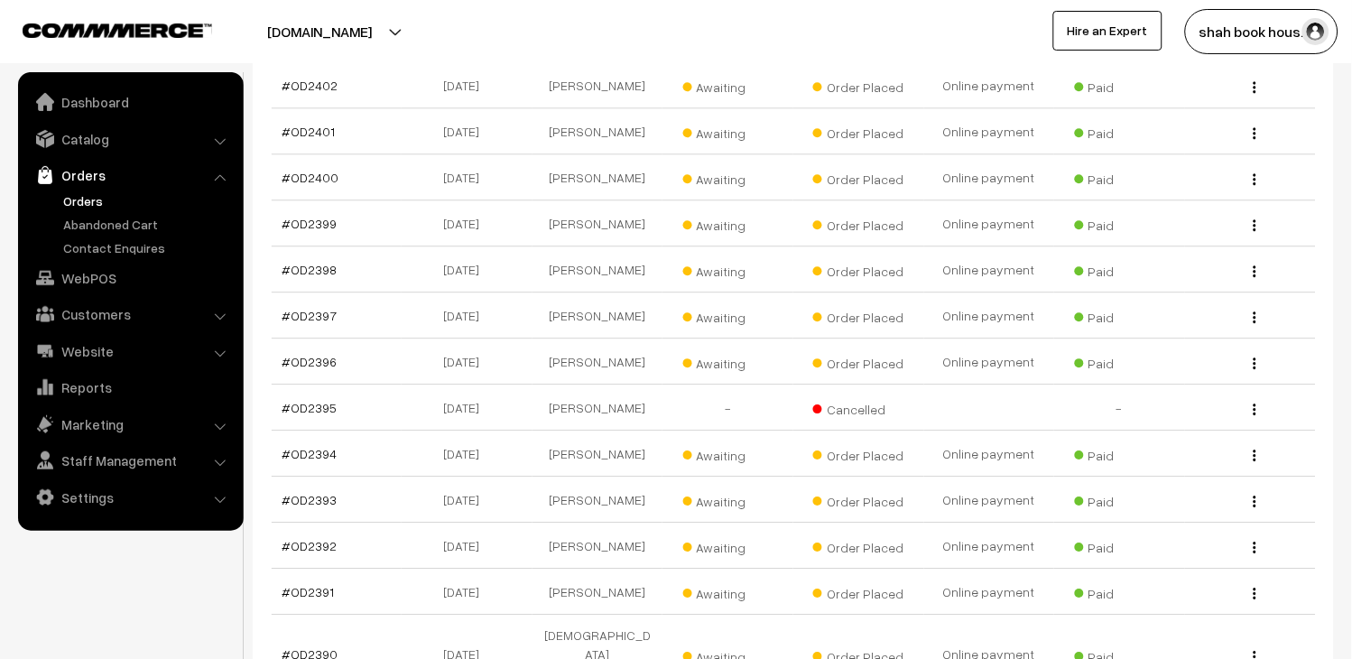
scroll to position [4012, 0]
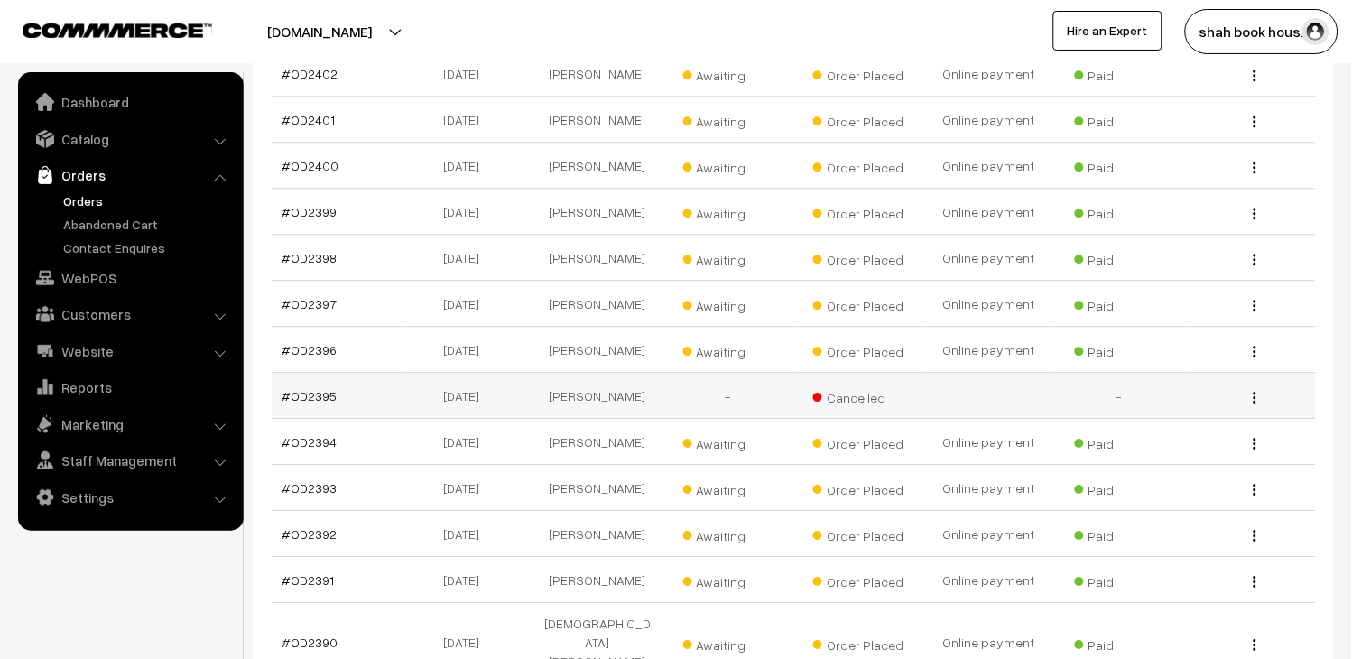
drag, startPoint x: 339, startPoint y: 298, endPoint x: 287, endPoint y: 301, distance: 51.5
click at [287, 373] on td "#OD2395" at bounding box center [337, 396] width 131 height 46
copy link "OD2395"
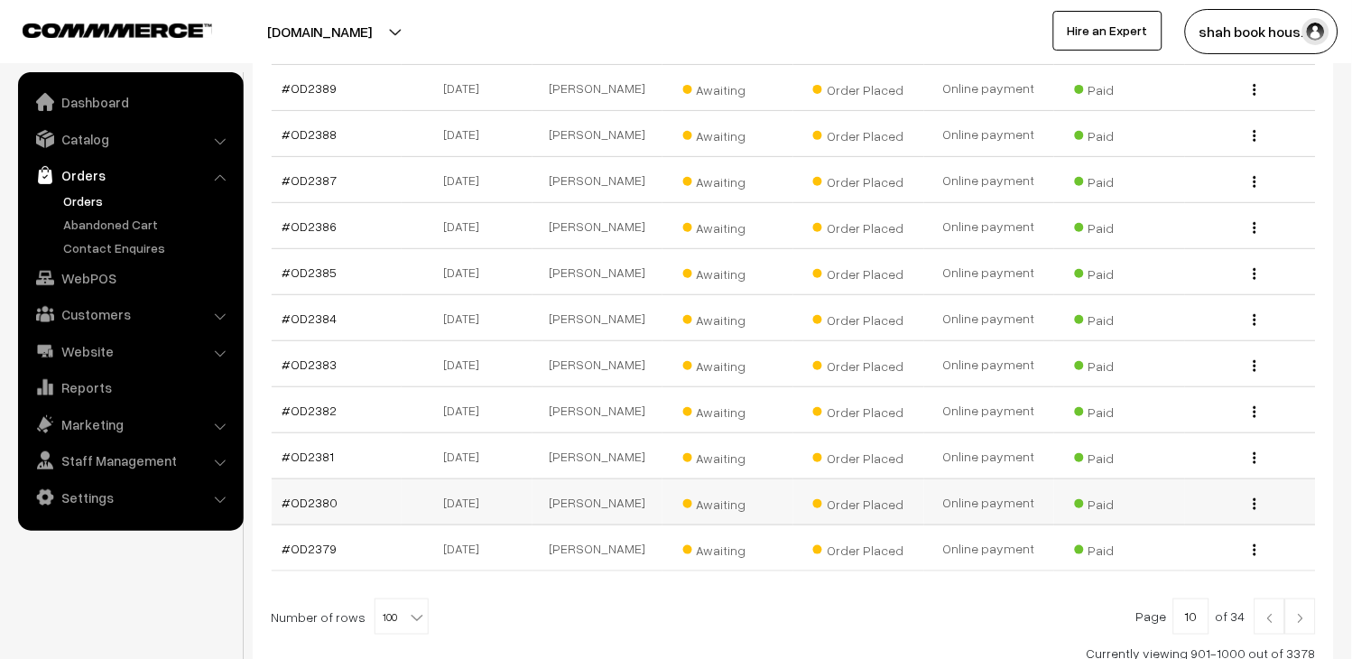
scroll to position [4634, 0]
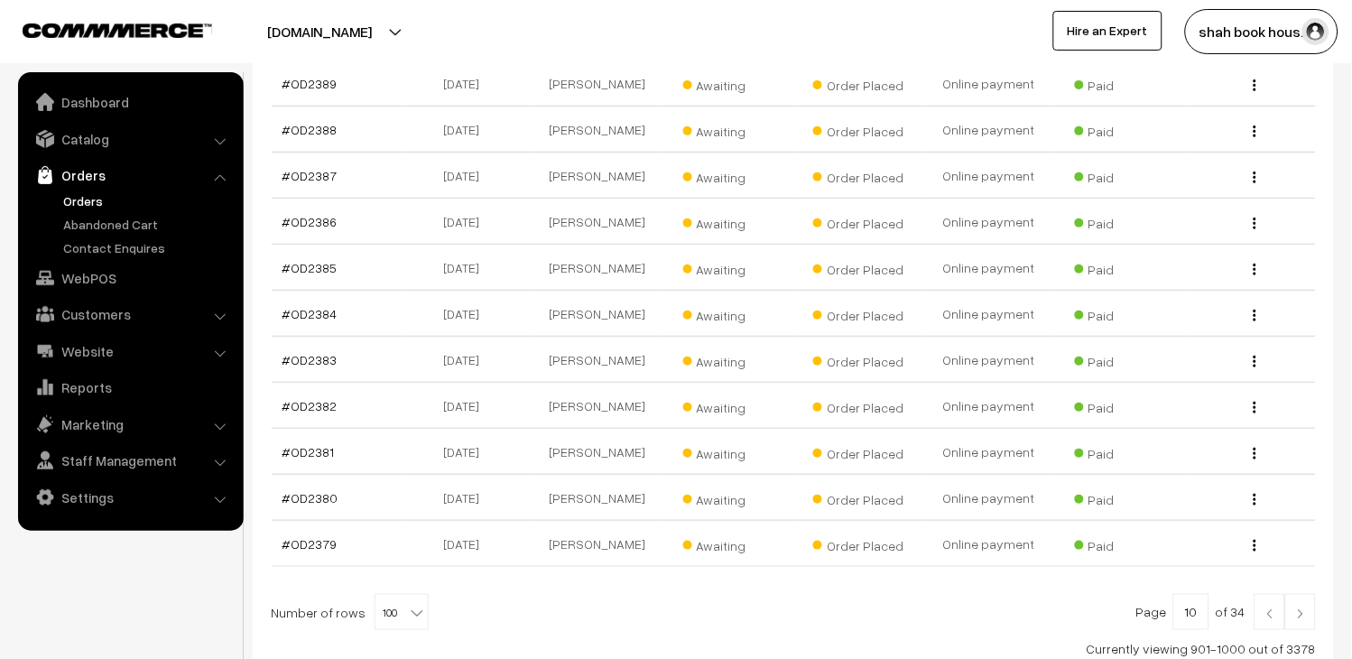
click at [1261, 594] on link at bounding box center [1270, 612] width 31 height 36
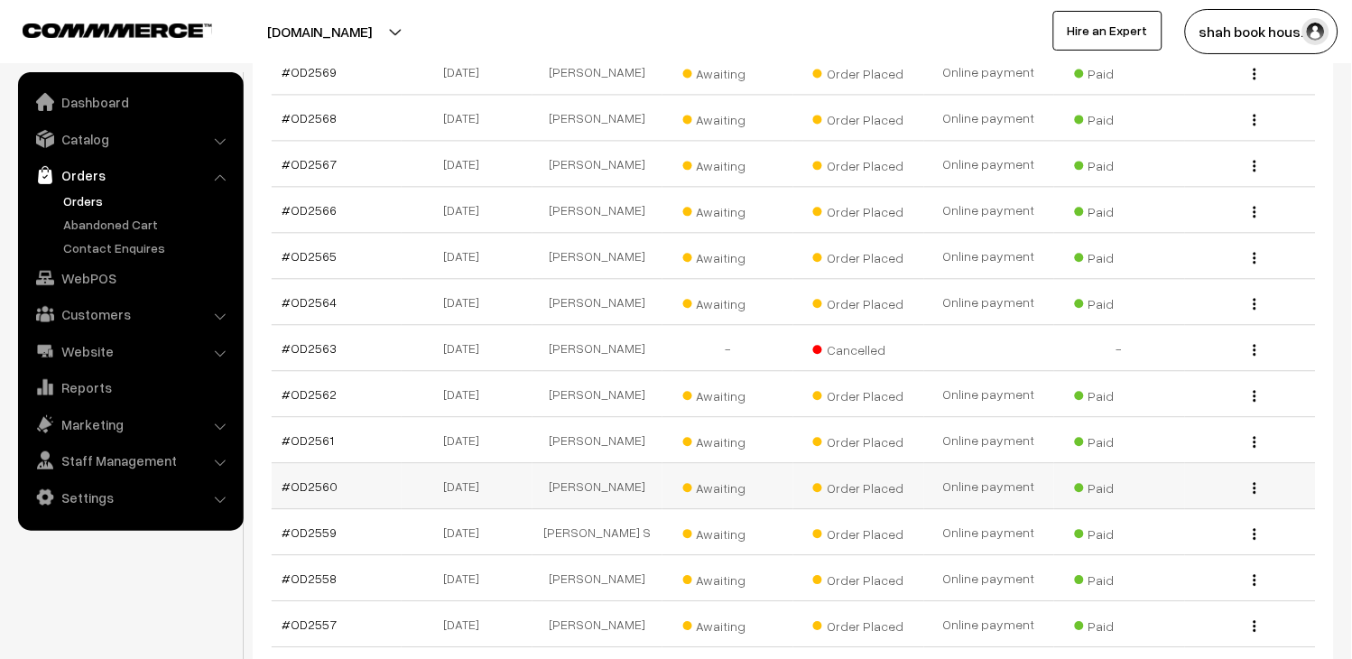
scroll to position [802, 0]
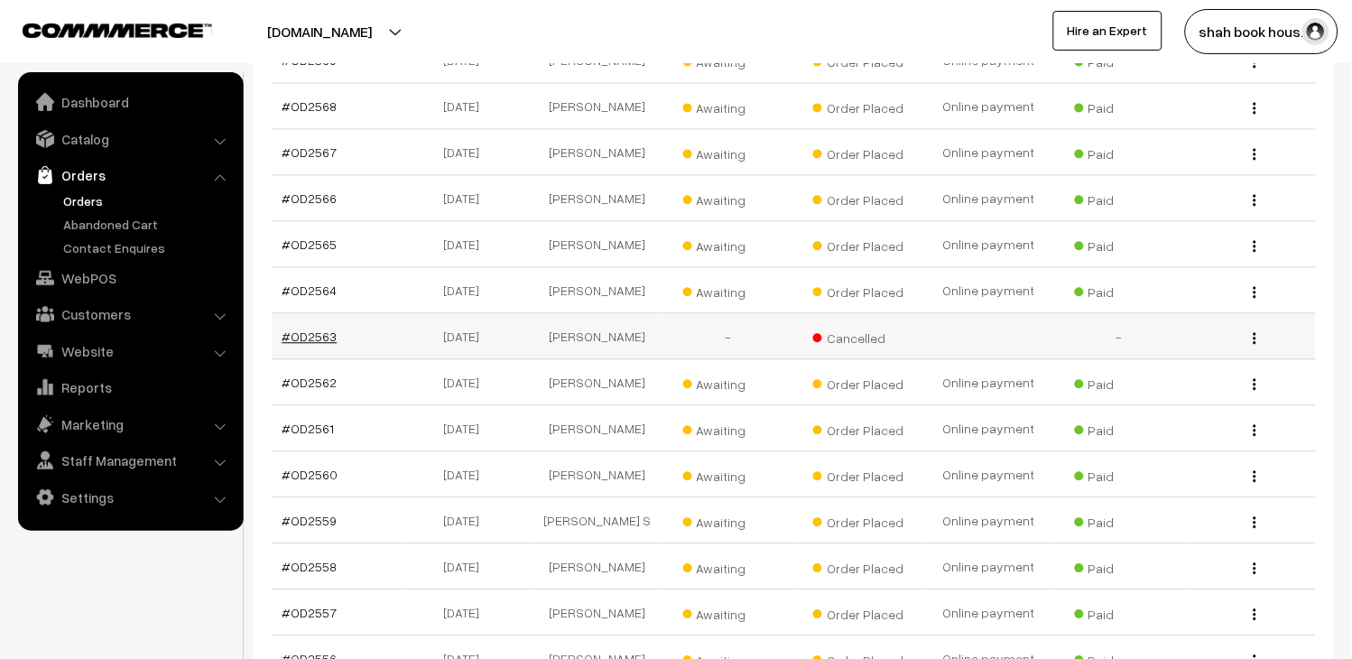
drag, startPoint x: 354, startPoint y: 339, endPoint x: 291, endPoint y: 337, distance: 63.3
click at [291, 337] on td "#OD2563" at bounding box center [337, 336] width 131 height 46
copy link "OD2563"
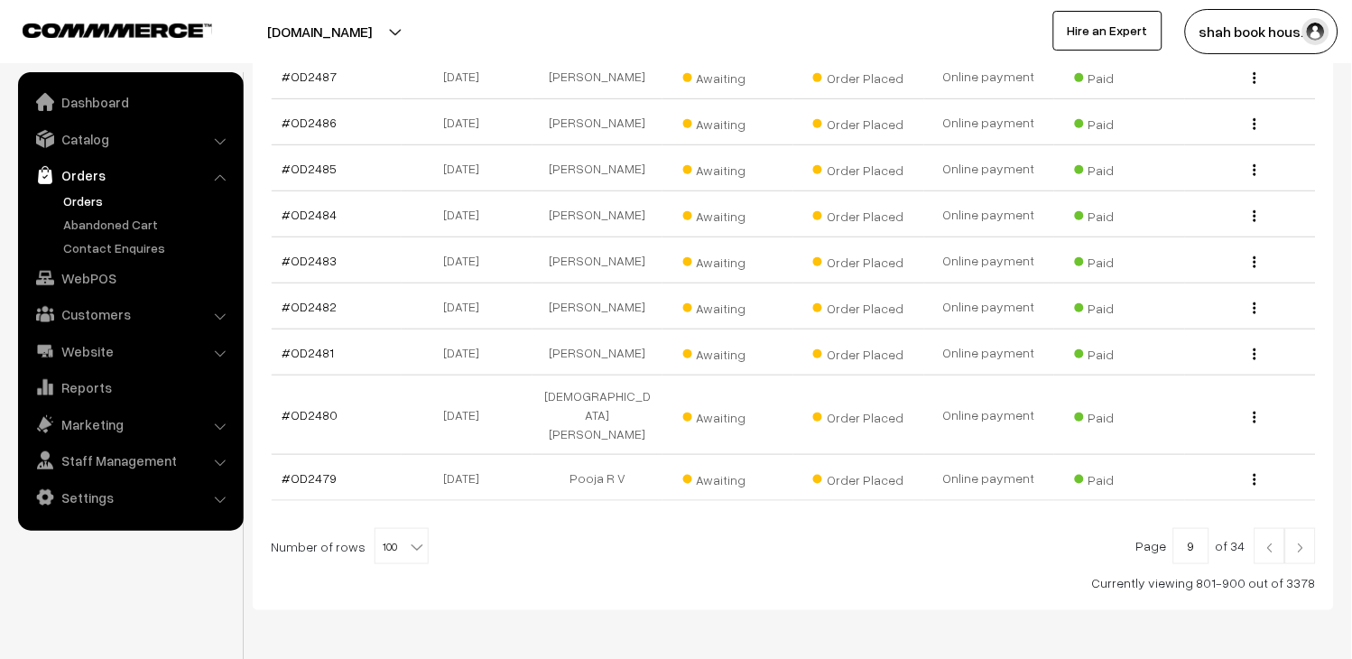
scroll to position [4764, 0]
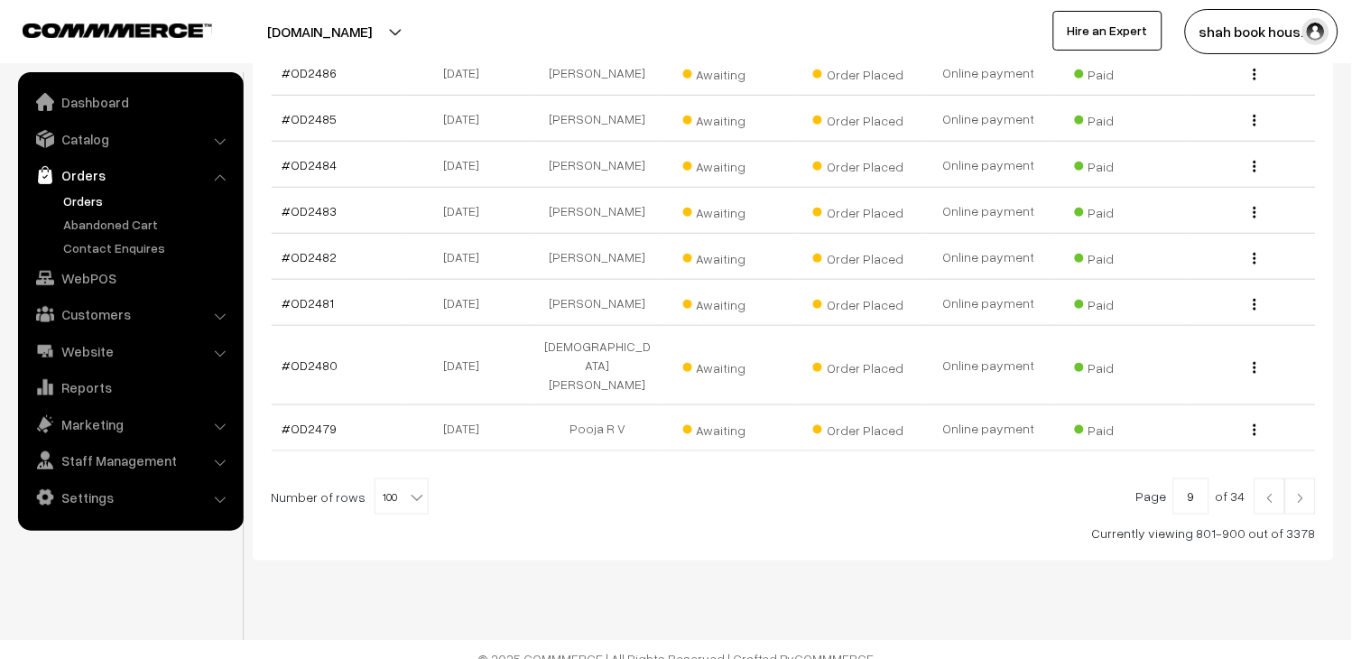
click at [1278, 493] on img at bounding box center [1270, 498] width 16 height 11
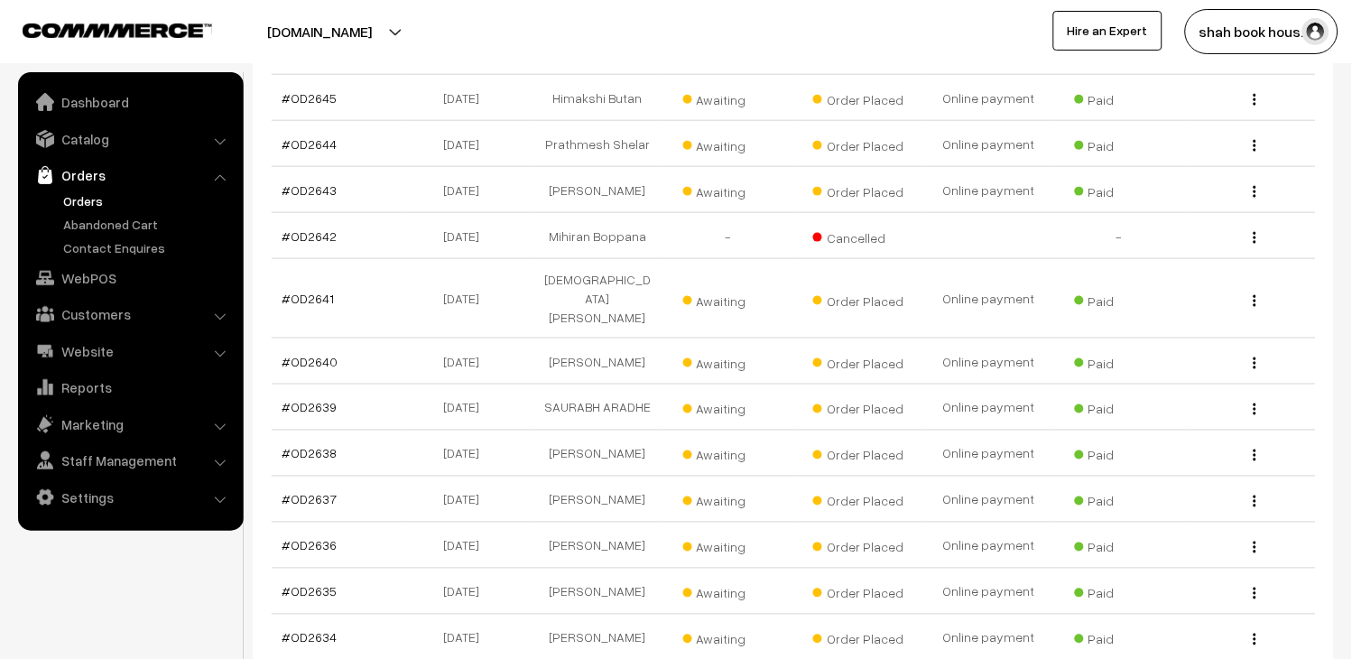
scroll to position [1906, 0]
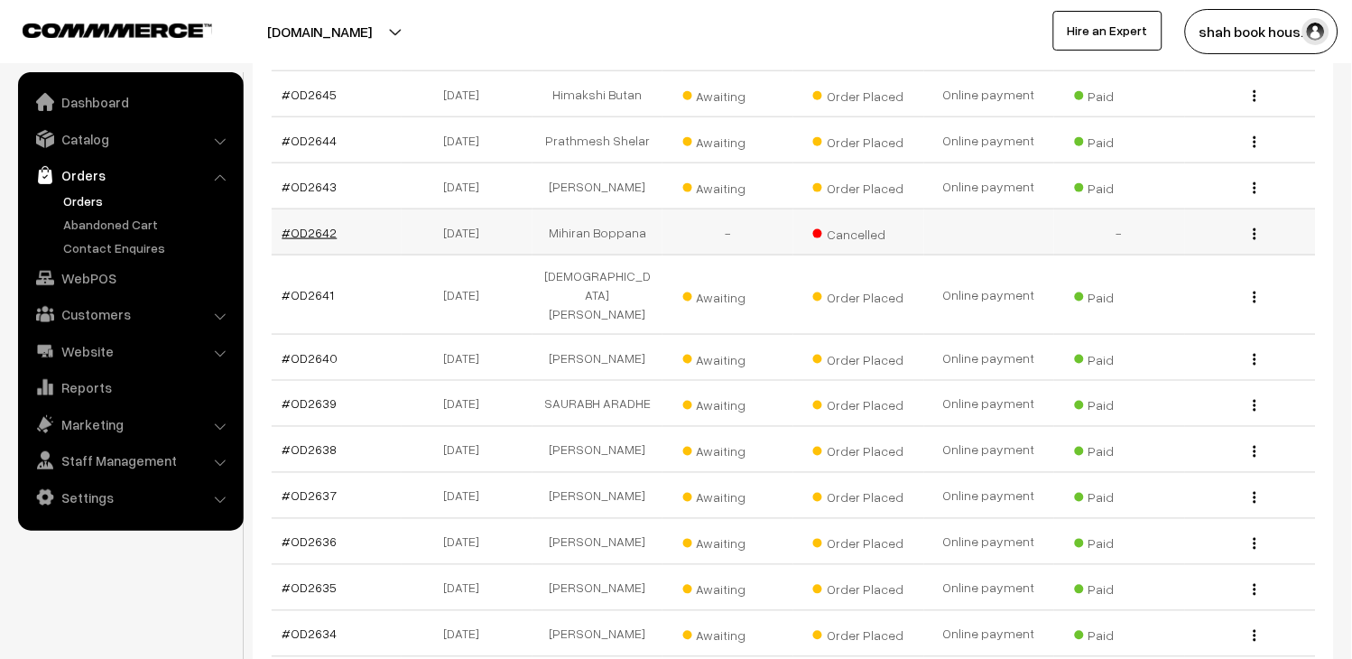
drag, startPoint x: 354, startPoint y: 284, endPoint x: 290, endPoint y: 284, distance: 64.1
click at [290, 256] on td "#OD2642" at bounding box center [337, 232] width 131 height 46
copy link "OD2642"
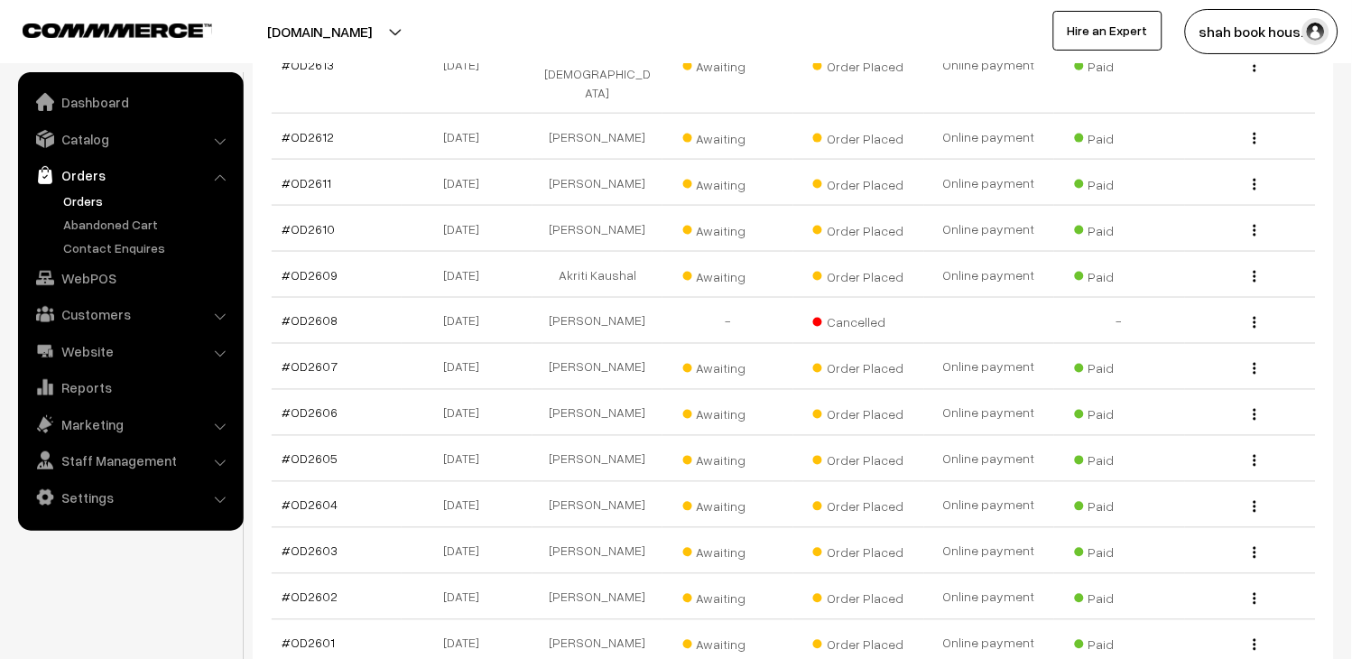
scroll to position [3510, 0]
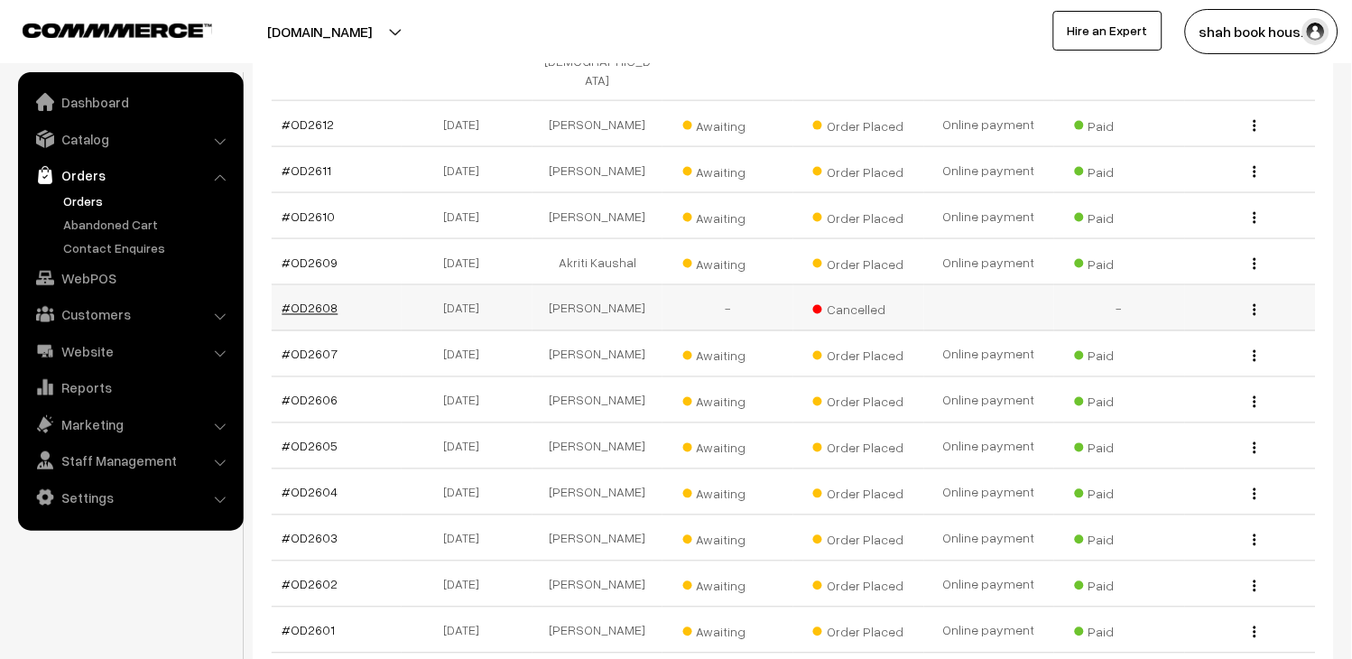
drag, startPoint x: 339, startPoint y: 244, endPoint x: 287, endPoint y: 246, distance: 51.5
click at [287, 285] on td "#OD2608" at bounding box center [337, 308] width 131 height 46
copy link "OD2608"
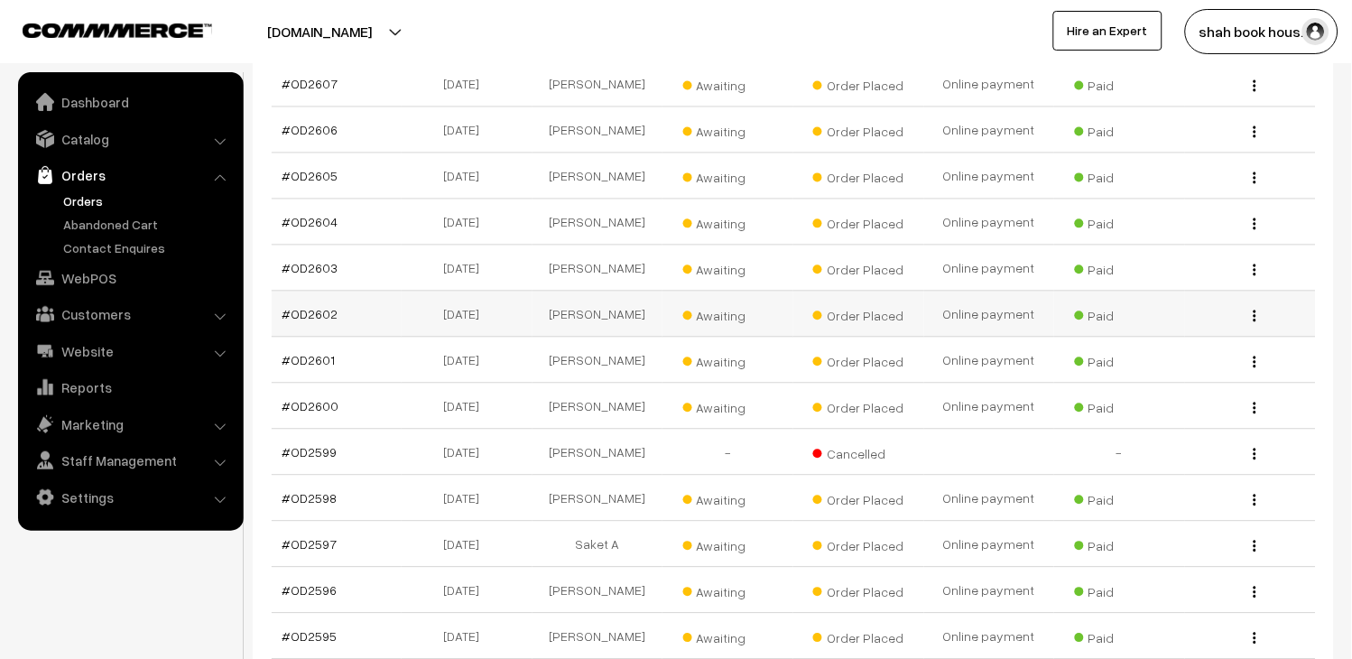
scroll to position [3812, 0]
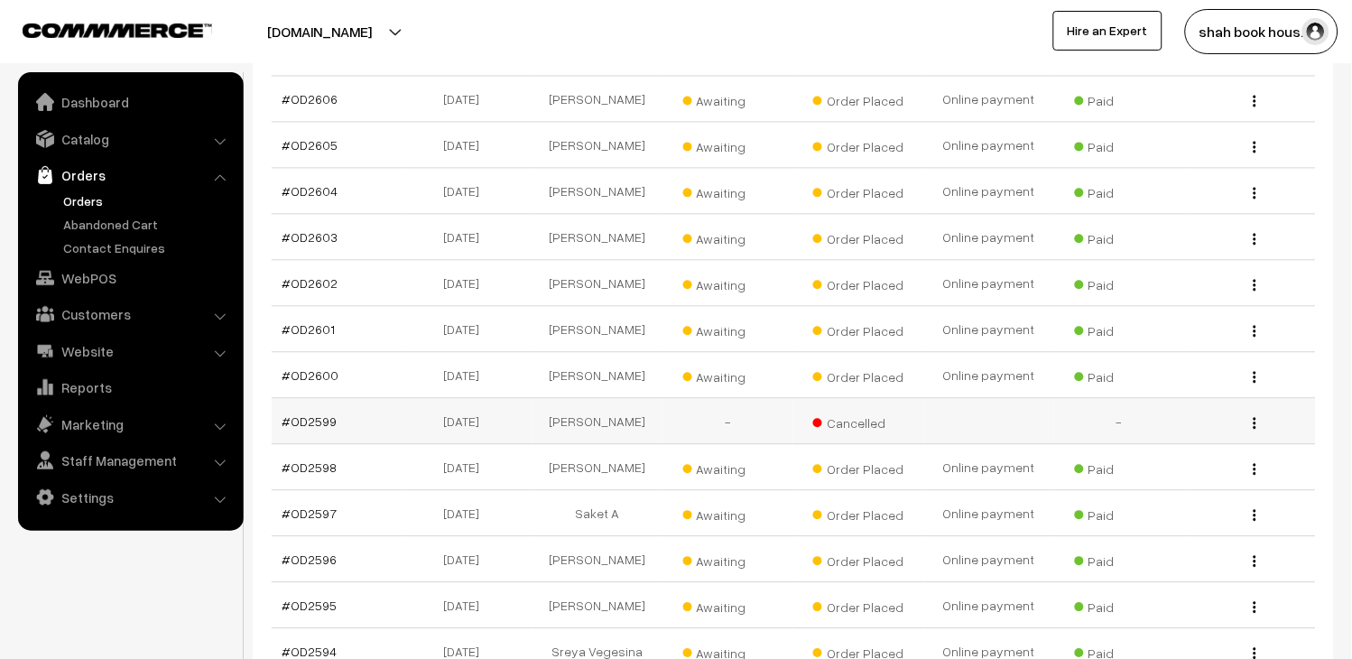
drag, startPoint x: 343, startPoint y: 358, endPoint x: 289, endPoint y: 368, distance: 55.1
click at [289, 398] on td "#OD2599" at bounding box center [337, 421] width 131 height 46
copy link "OD2599"
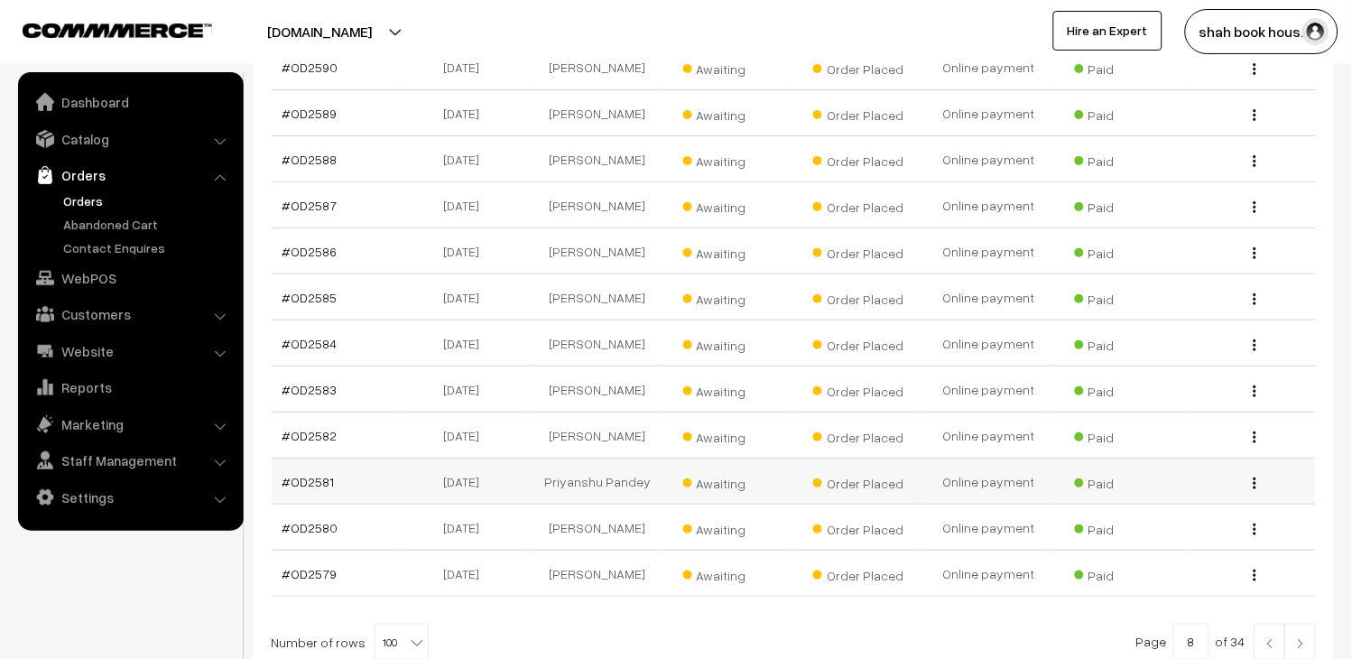
scroll to position [4682, 0]
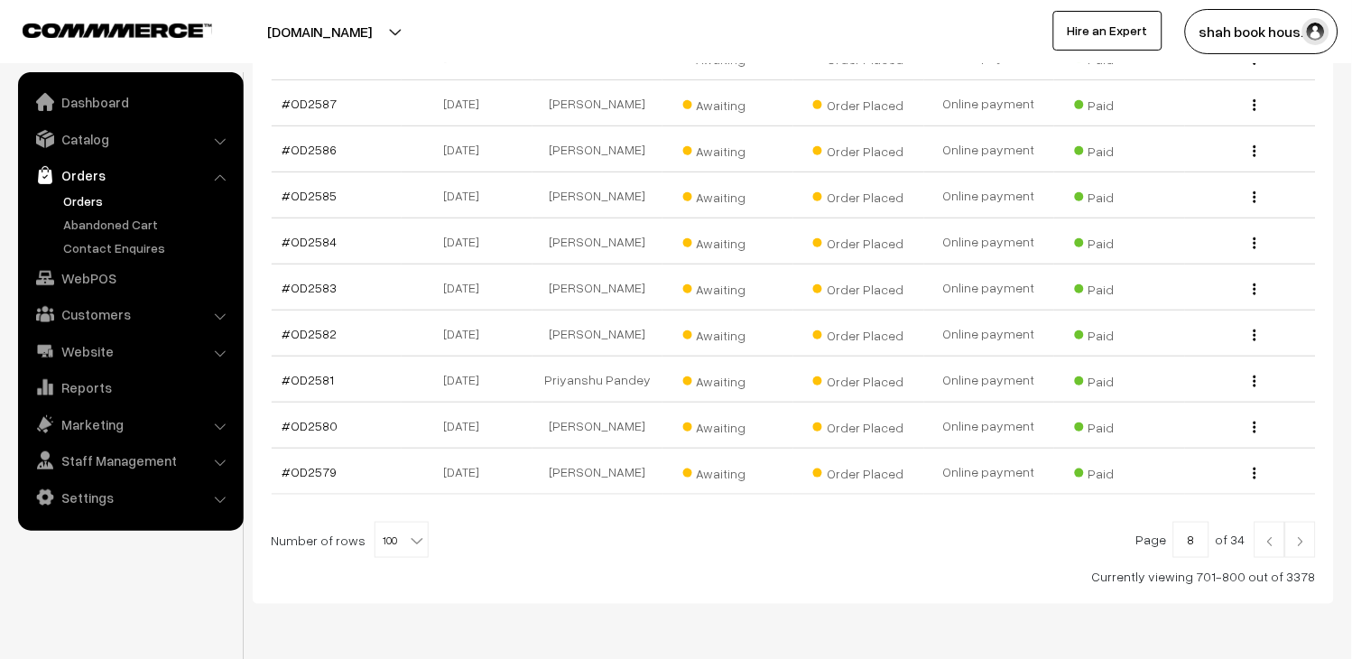
click at [1266, 522] on link at bounding box center [1270, 540] width 31 height 36
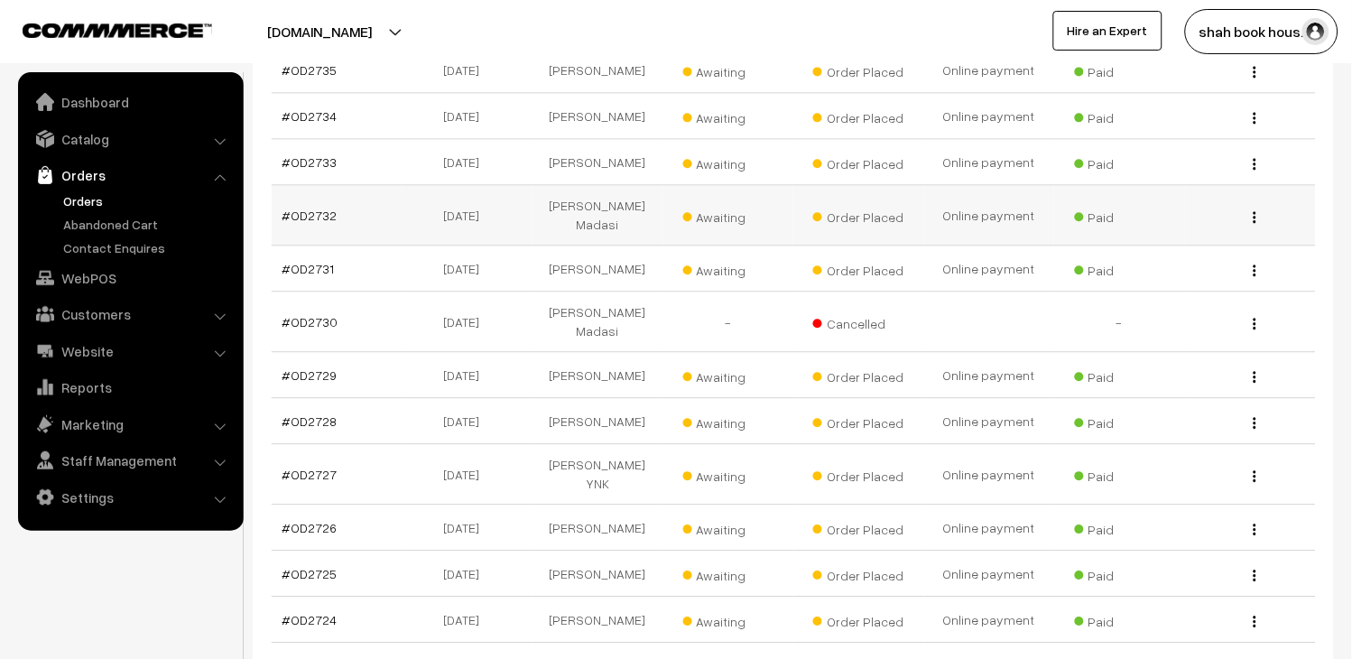
scroll to position [2407, 0]
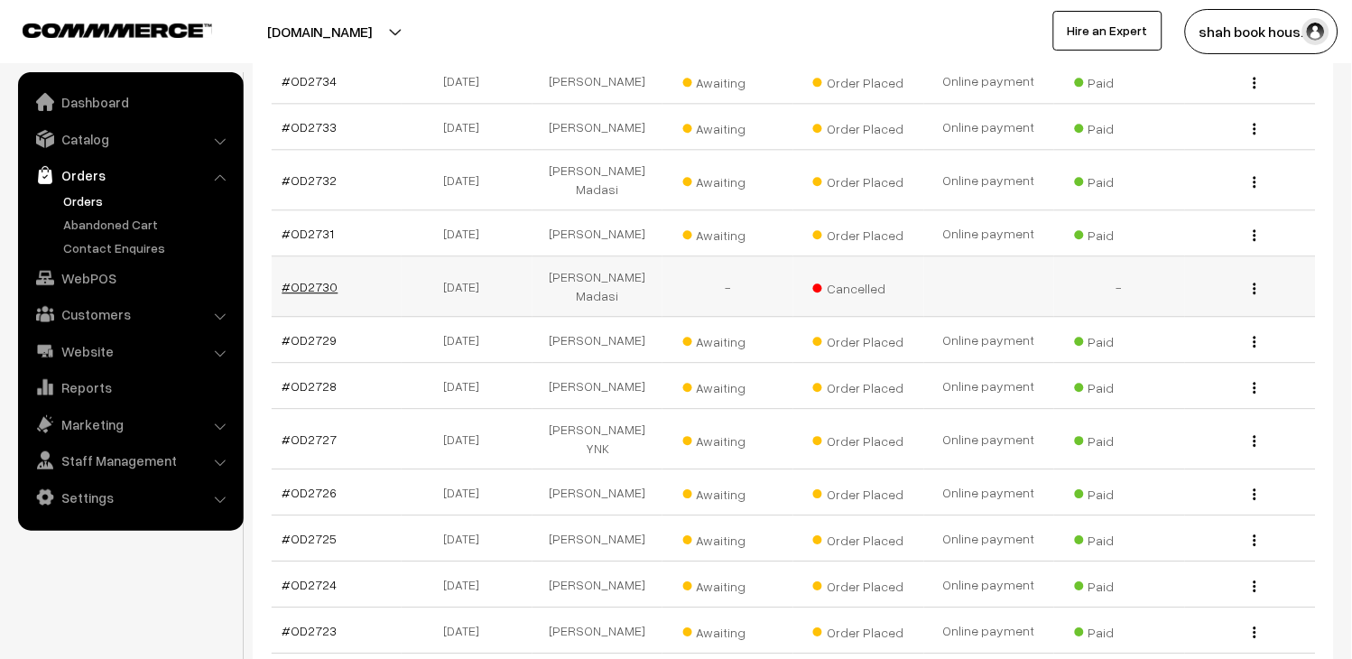
drag, startPoint x: 350, startPoint y: 273, endPoint x: 294, endPoint y: 273, distance: 56.0
click at [294, 273] on td "#OD2730" at bounding box center [337, 286] width 131 height 60
copy link "OD2730"
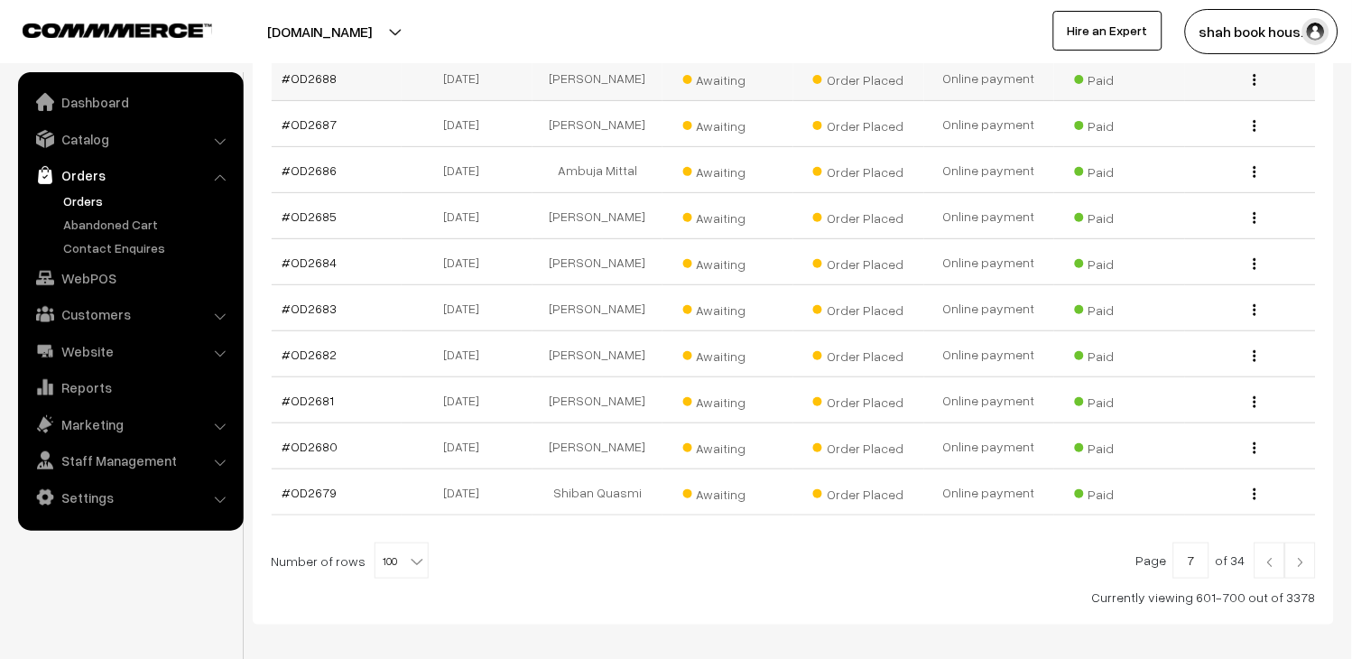
scroll to position [4650, 0]
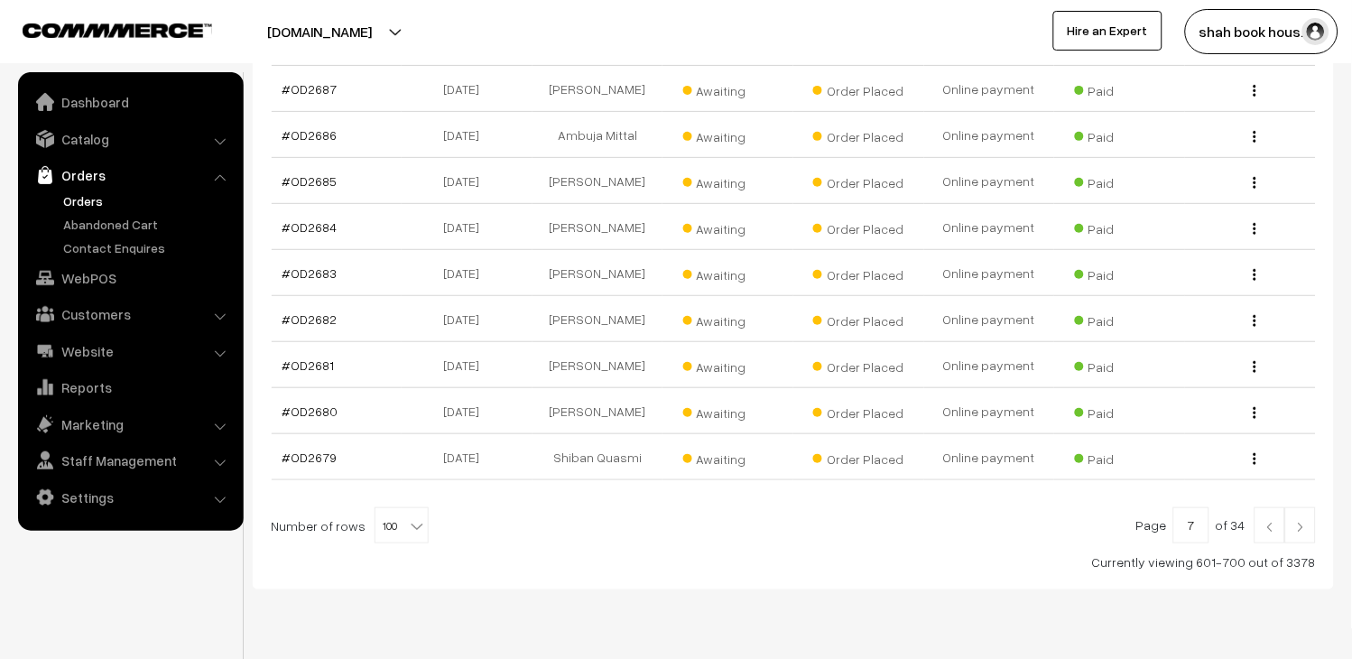
click at [1271, 522] on img at bounding box center [1270, 527] width 16 height 11
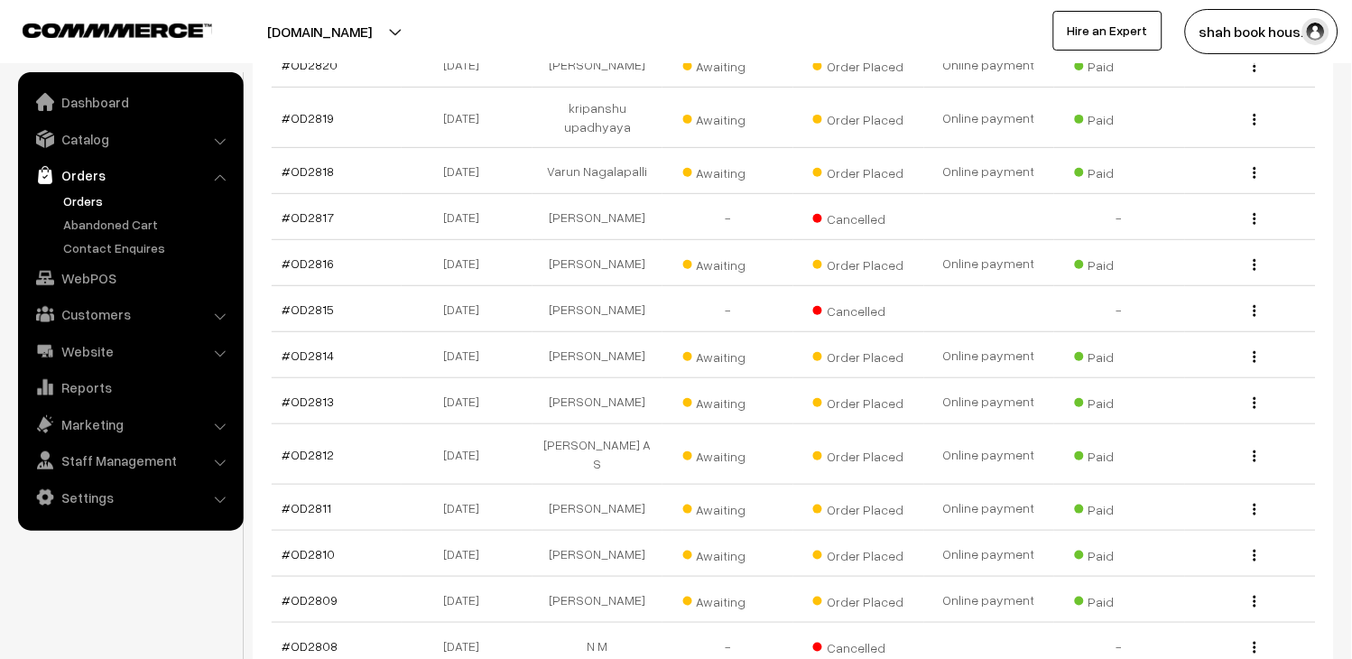
scroll to position [3009, 0]
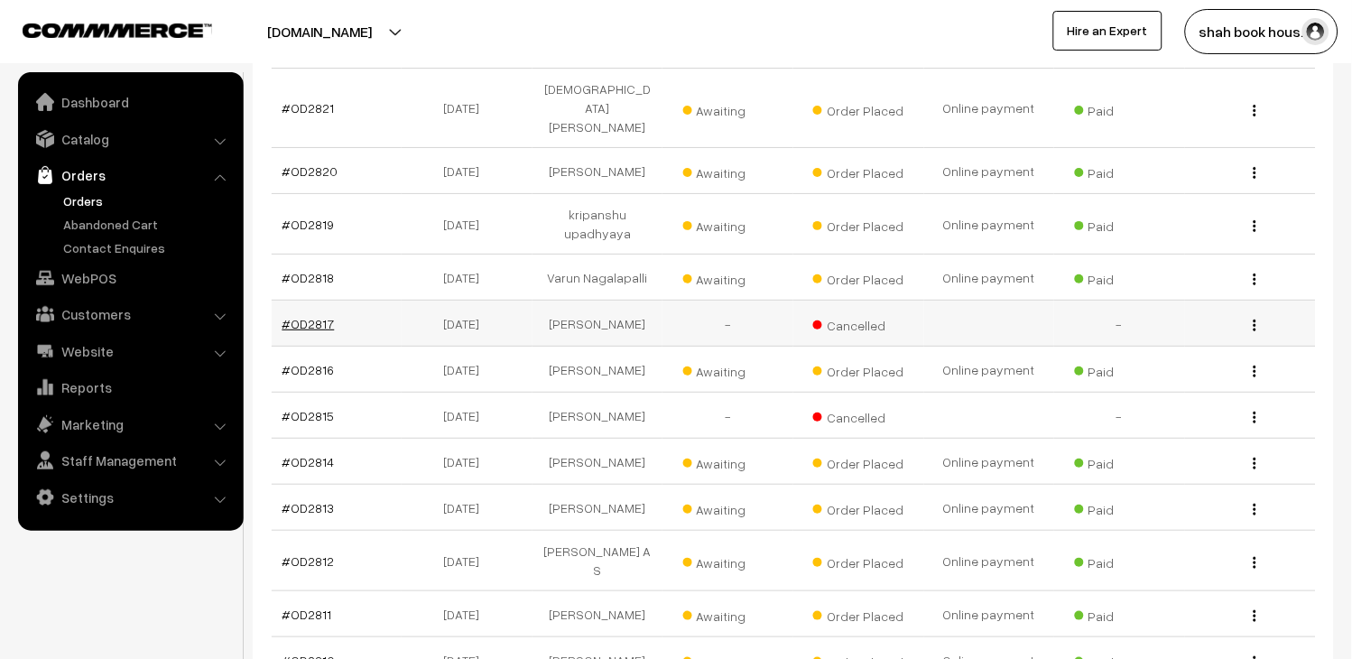
drag, startPoint x: 356, startPoint y: 292, endPoint x: 292, endPoint y: 298, distance: 64.4
click at [292, 301] on td "#OD2817" at bounding box center [337, 324] width 131 height 46
copy link "OD2817"
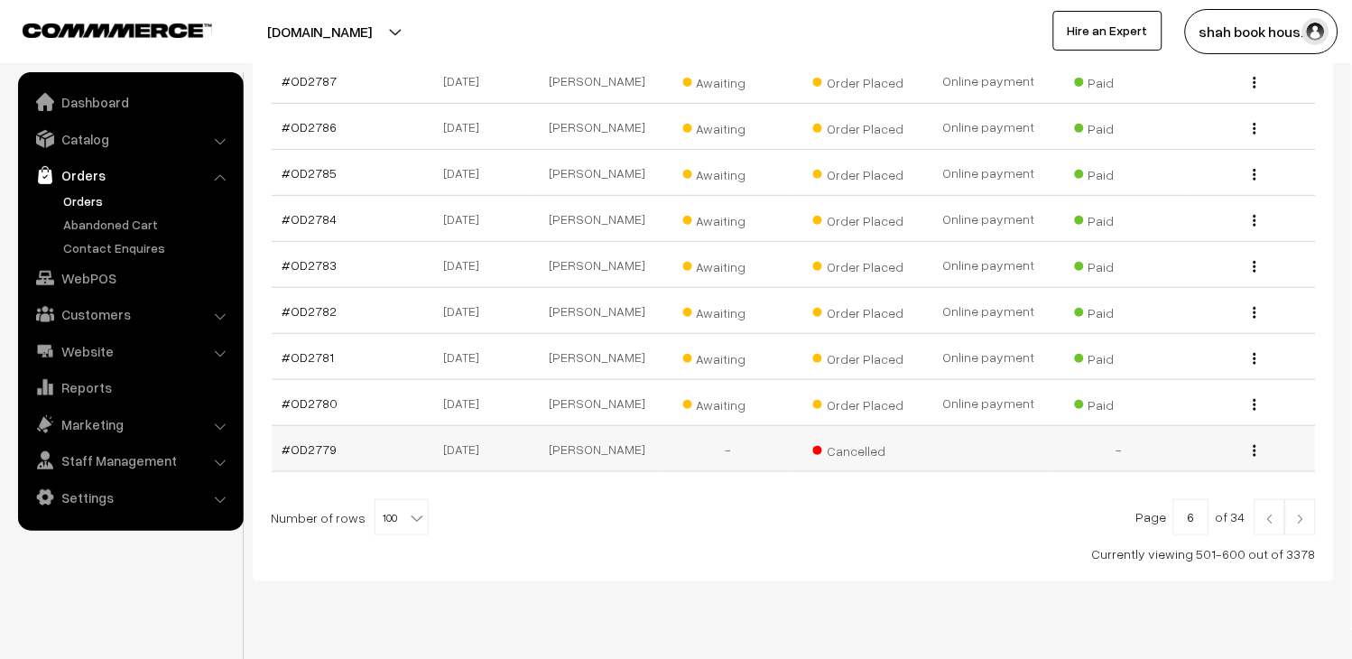
scroll to position [4650, 0]
click at [1264, 497] on link at bounding box center [1270, 515] width 31 height 36
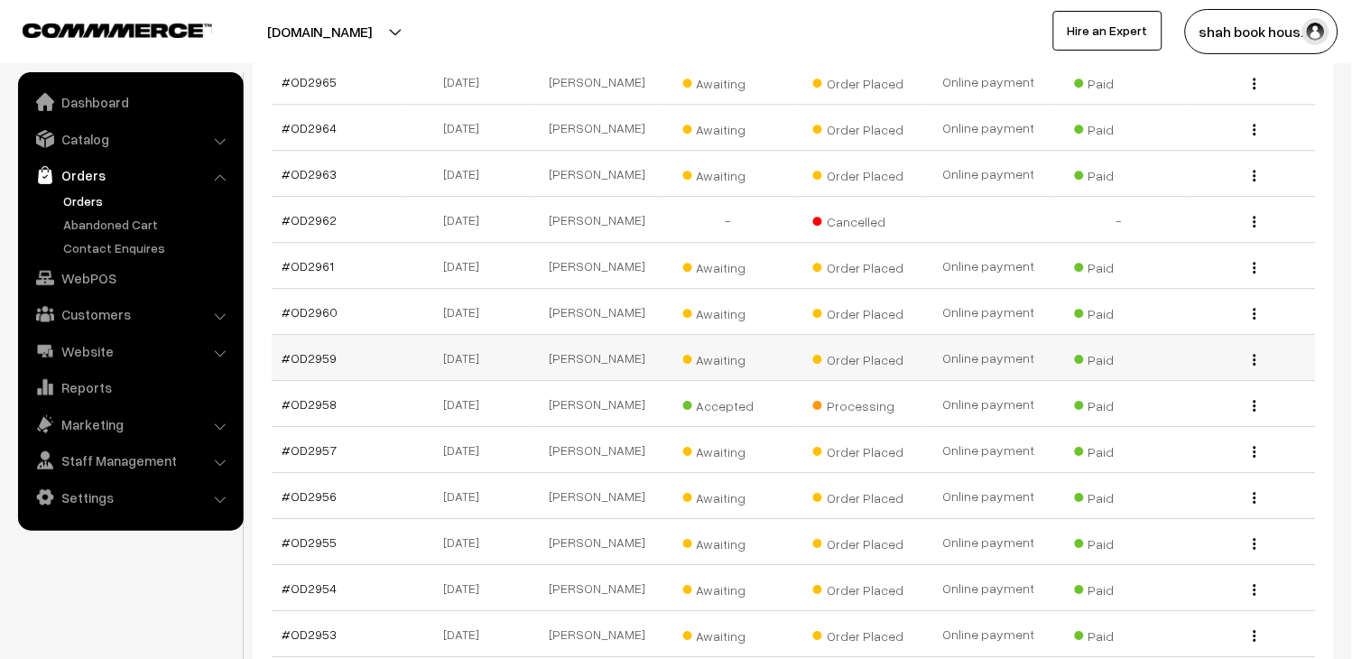
scroll to position [1003, 0]
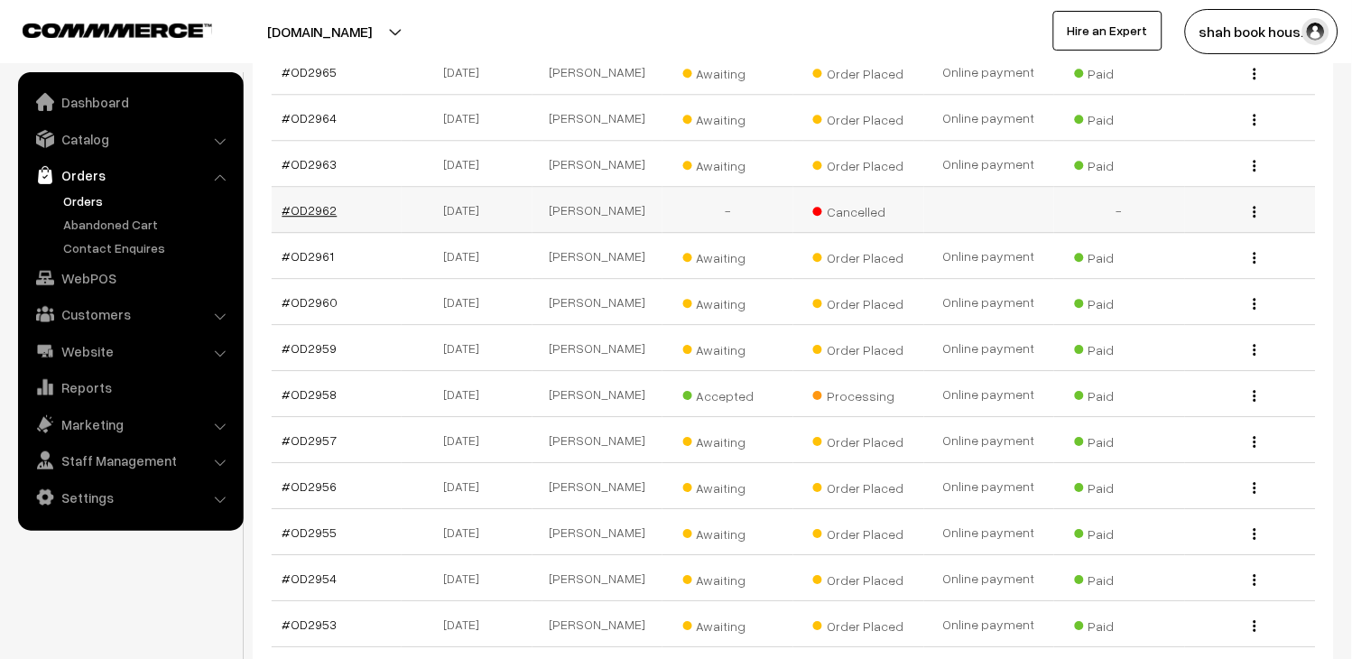
drag, startPoint x: 347, startPoint y: 200, endPoint x: 292, endPoint y: 203, distance: 55.1
click at [292, 203] on td "#OD2962" at bounding box center [337, 210] width 131 height 46
copy link "OD2962"
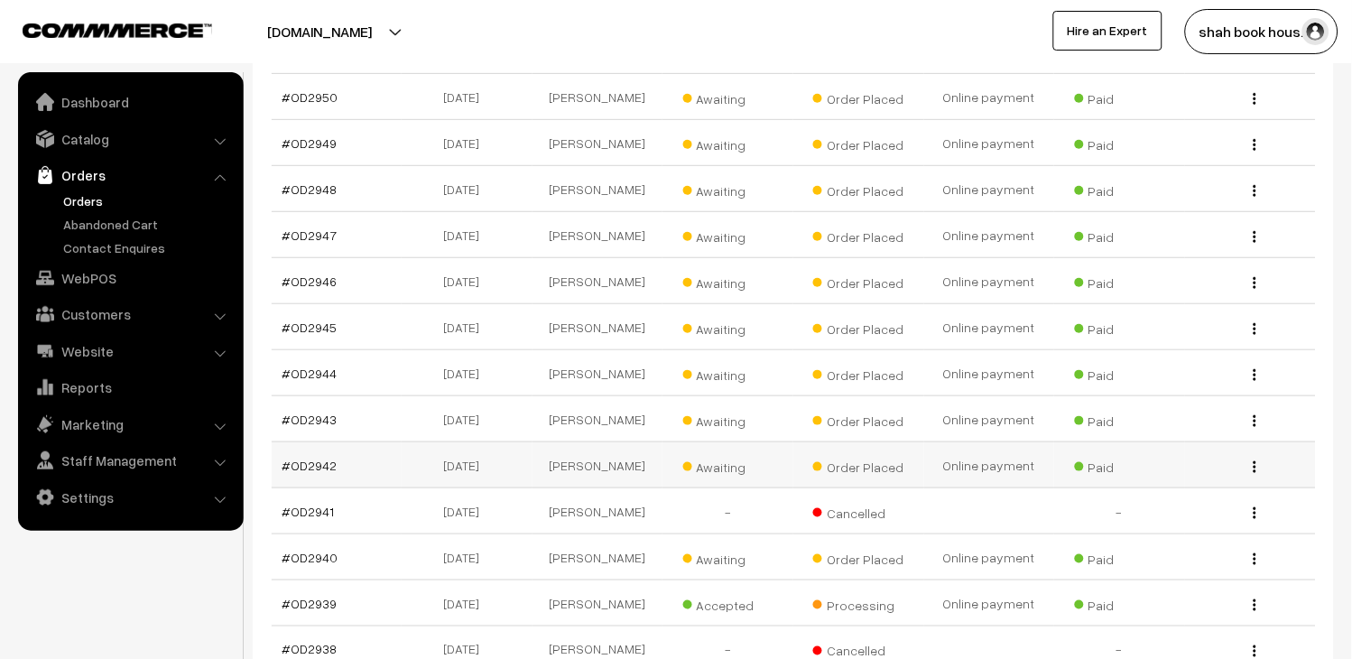
scroll to position [1705, 0]
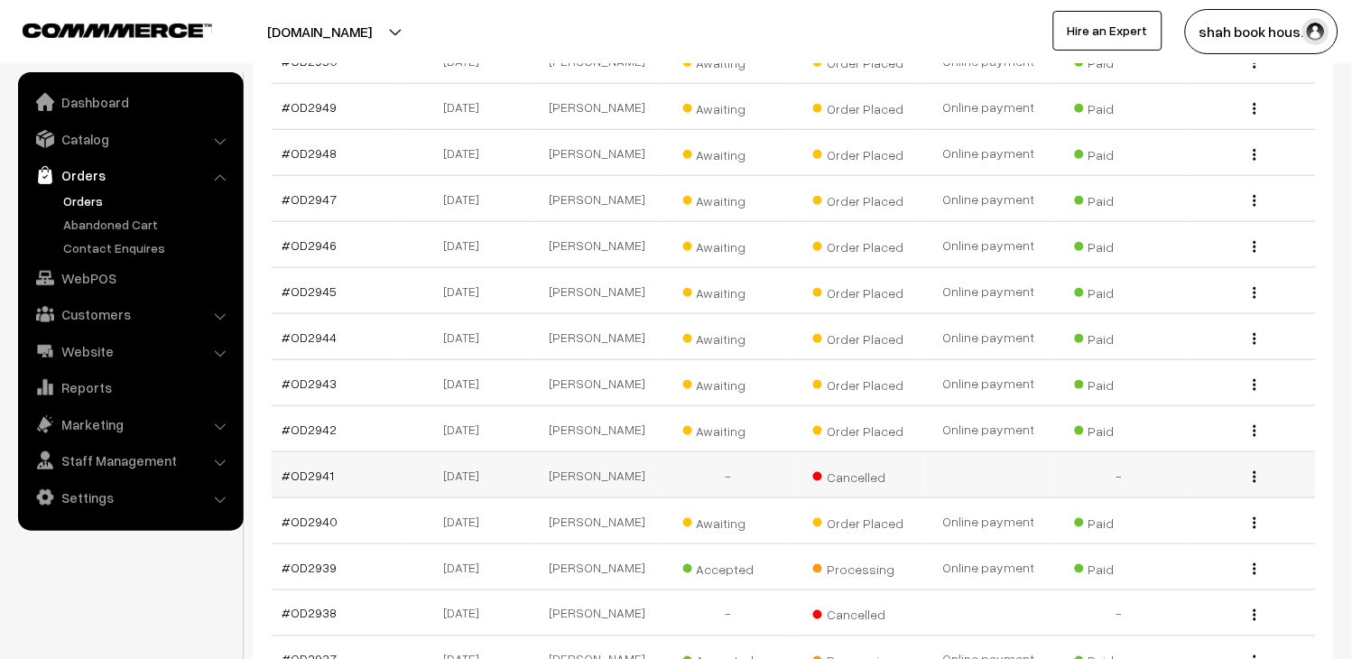
drag, startPoint x: 343, startPoint y: 494, endPoint x: 293, endPoint y: 502, distance: 51.2
click at [293, 498] on td "#OD2941" at bounding box center [337, 475] width 131 height 46
copy link "OD2941"
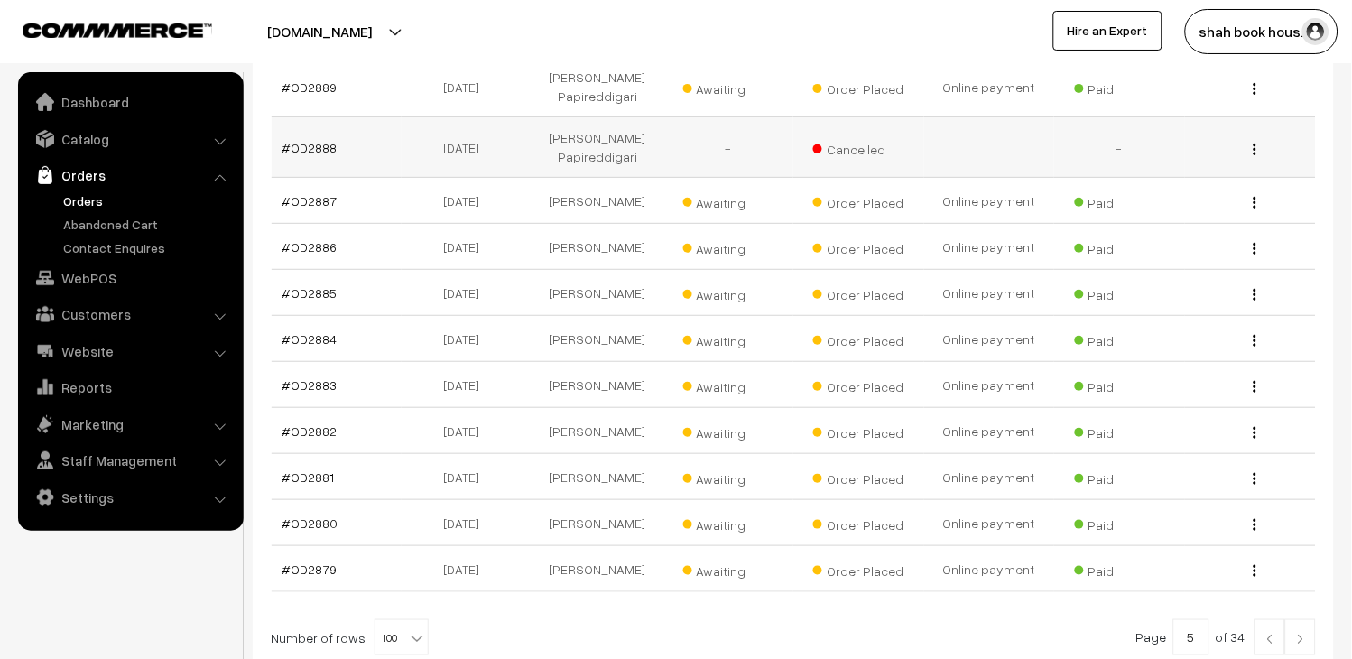
scroll to position [4735, 0]
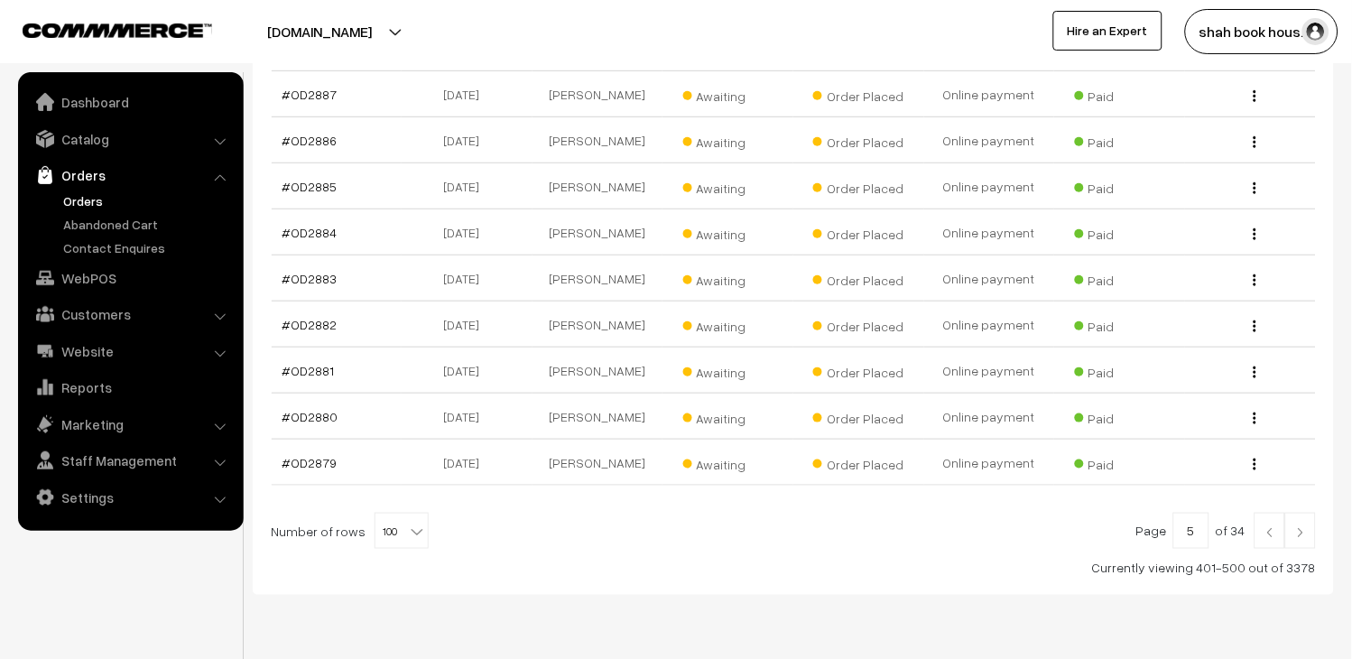
click at [1265, 513] on link at bounding box center [1270, 531] width 31 height 36
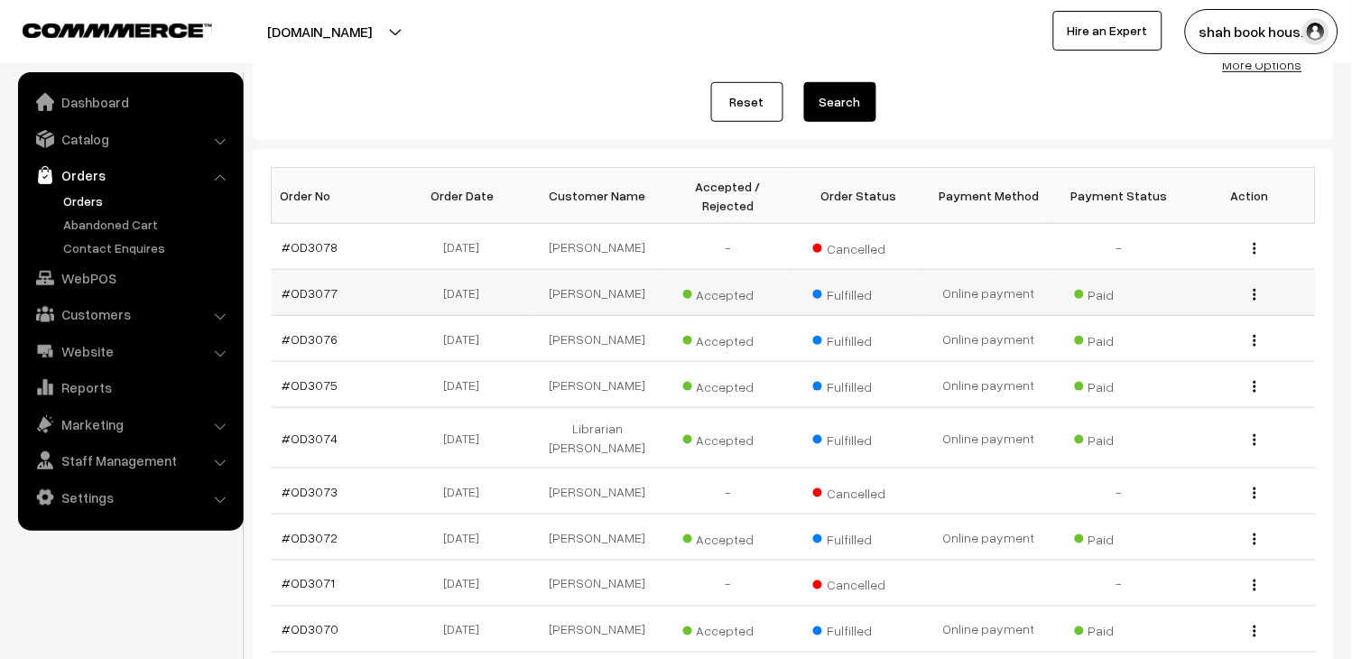
scroll to position [200, 0]
